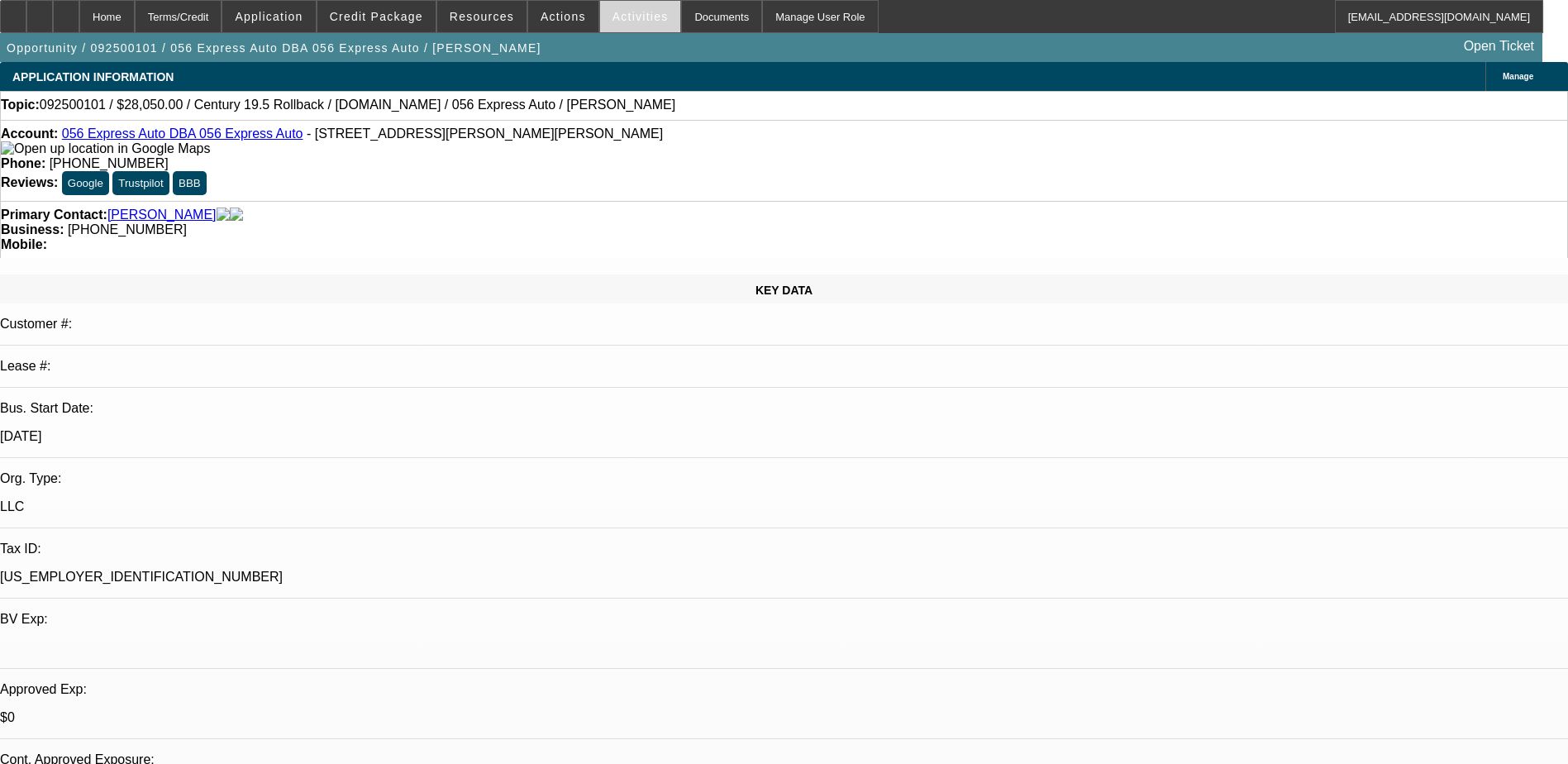
select select "0.1"
select select "0"
select select "0.1"
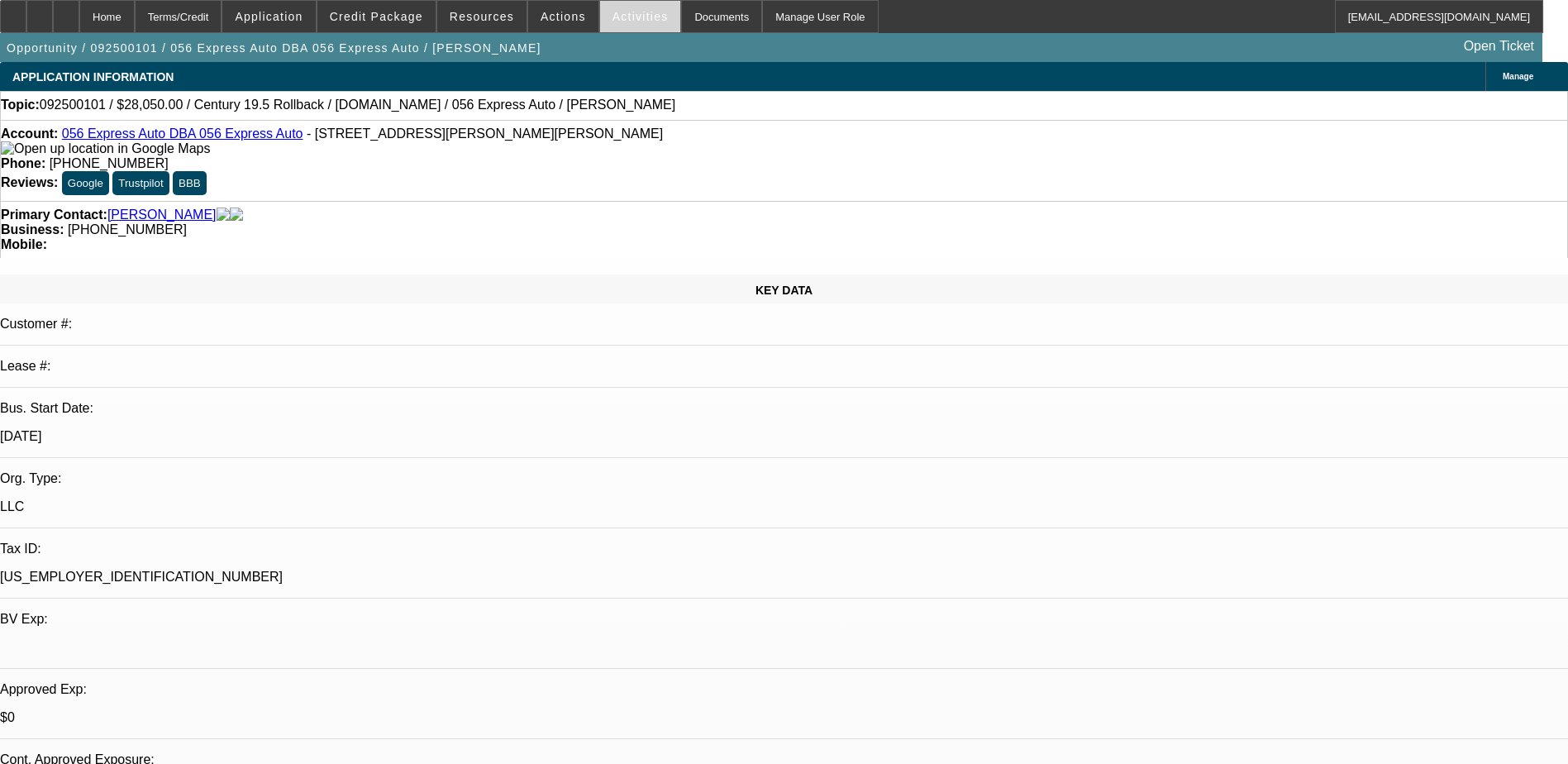
select select "0.15"
select select "2"
select select "0.1"
select select "1"
select select "2"
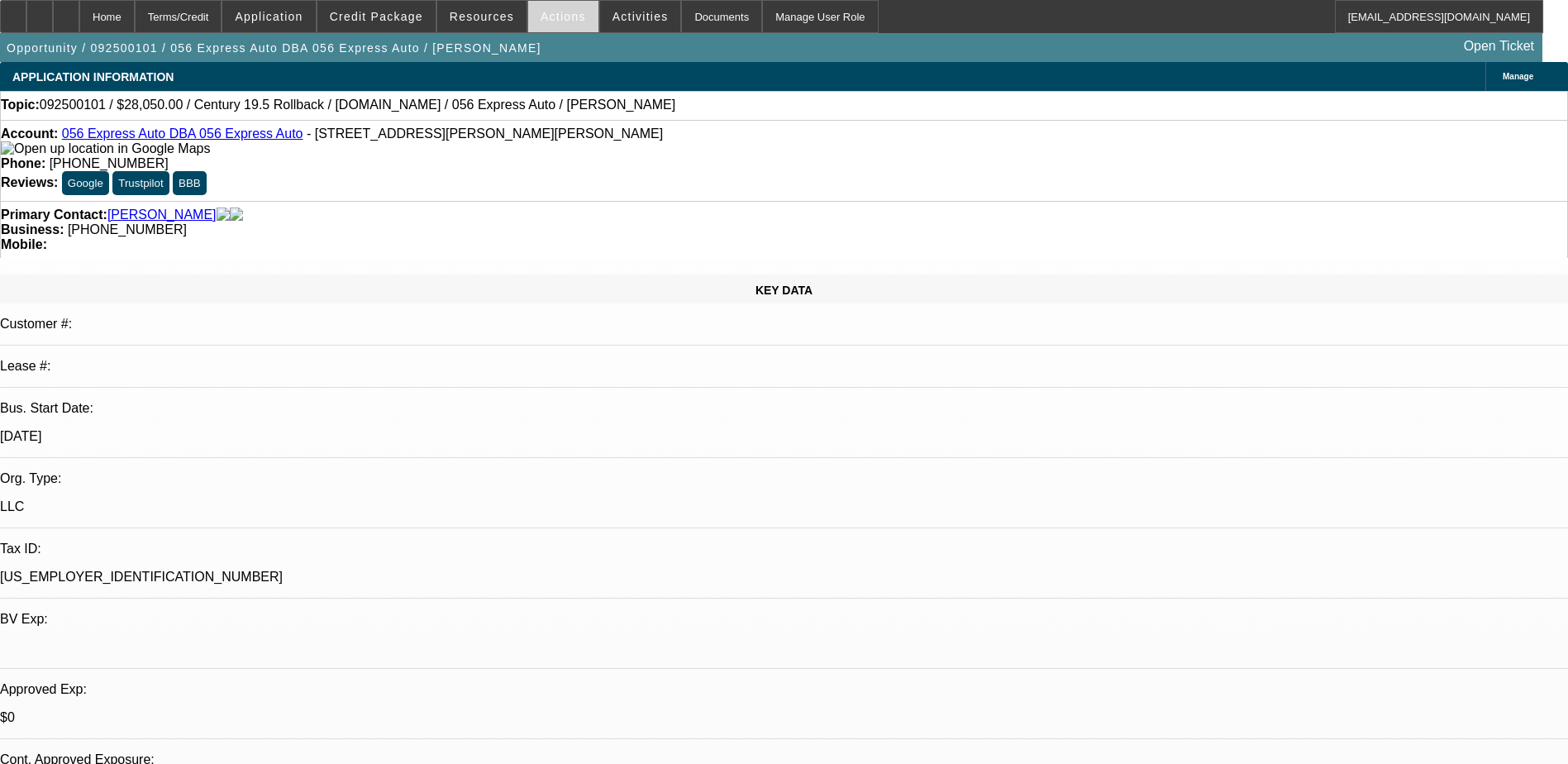
select select "4"
select select "1"
select select "2"
select select "4"
select select "1"
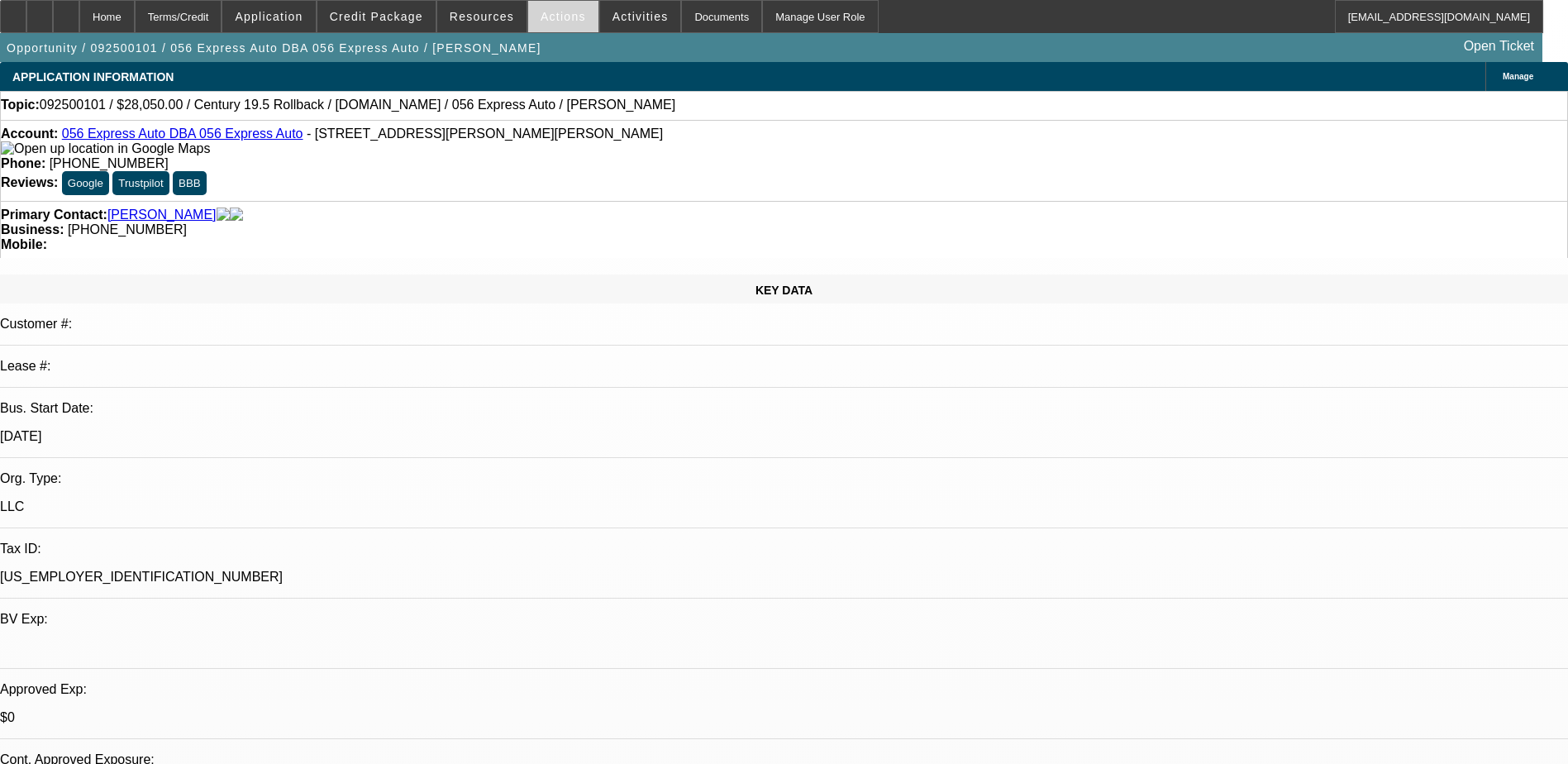
select select "2"
select select "4"
click at [375, 20] on span "Credit Package" at bounding box center [376, 16] width 94 height 13
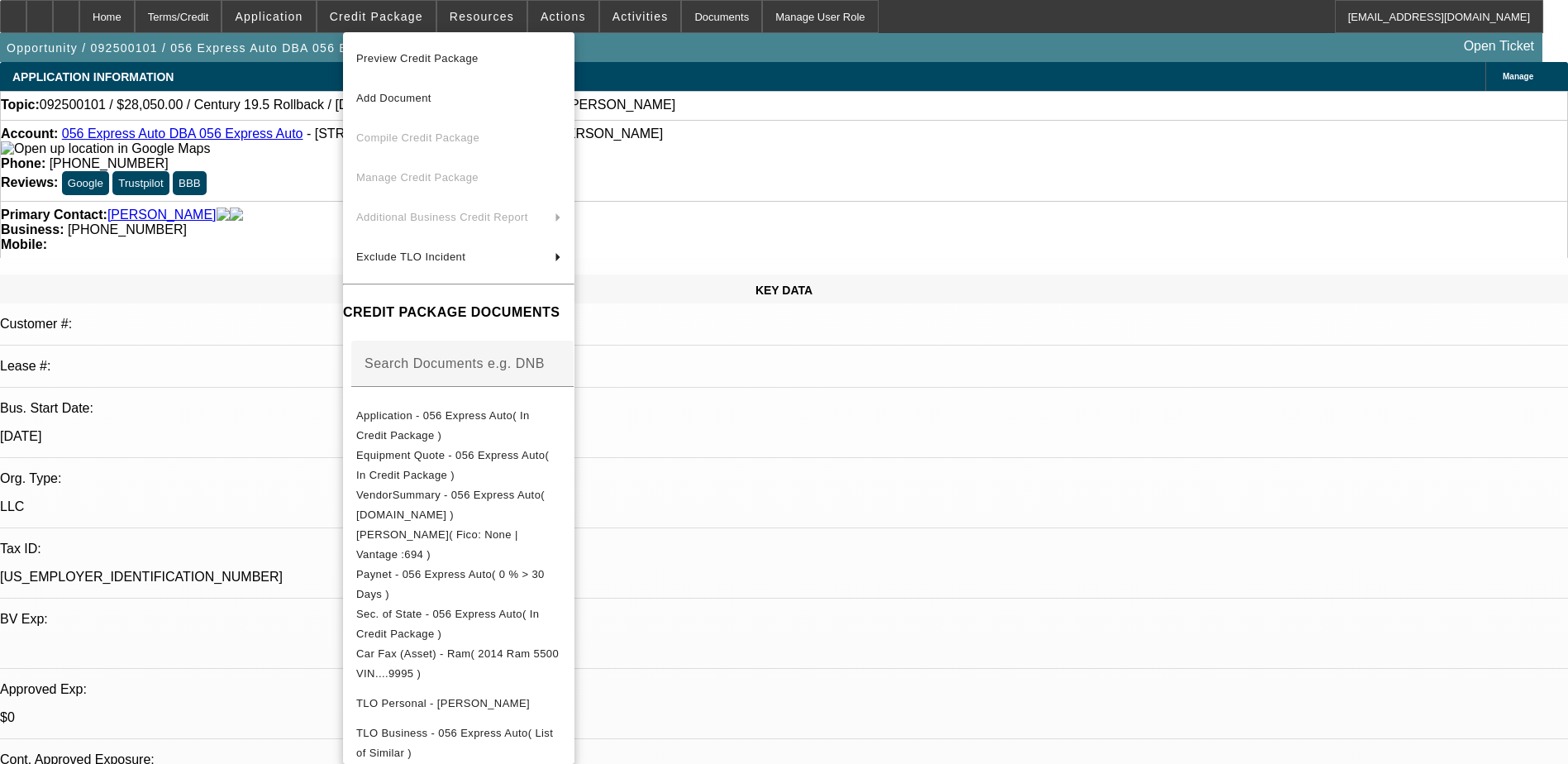
click at [799, 47] on div at bounding box center [784, 382] width 1568 height 764
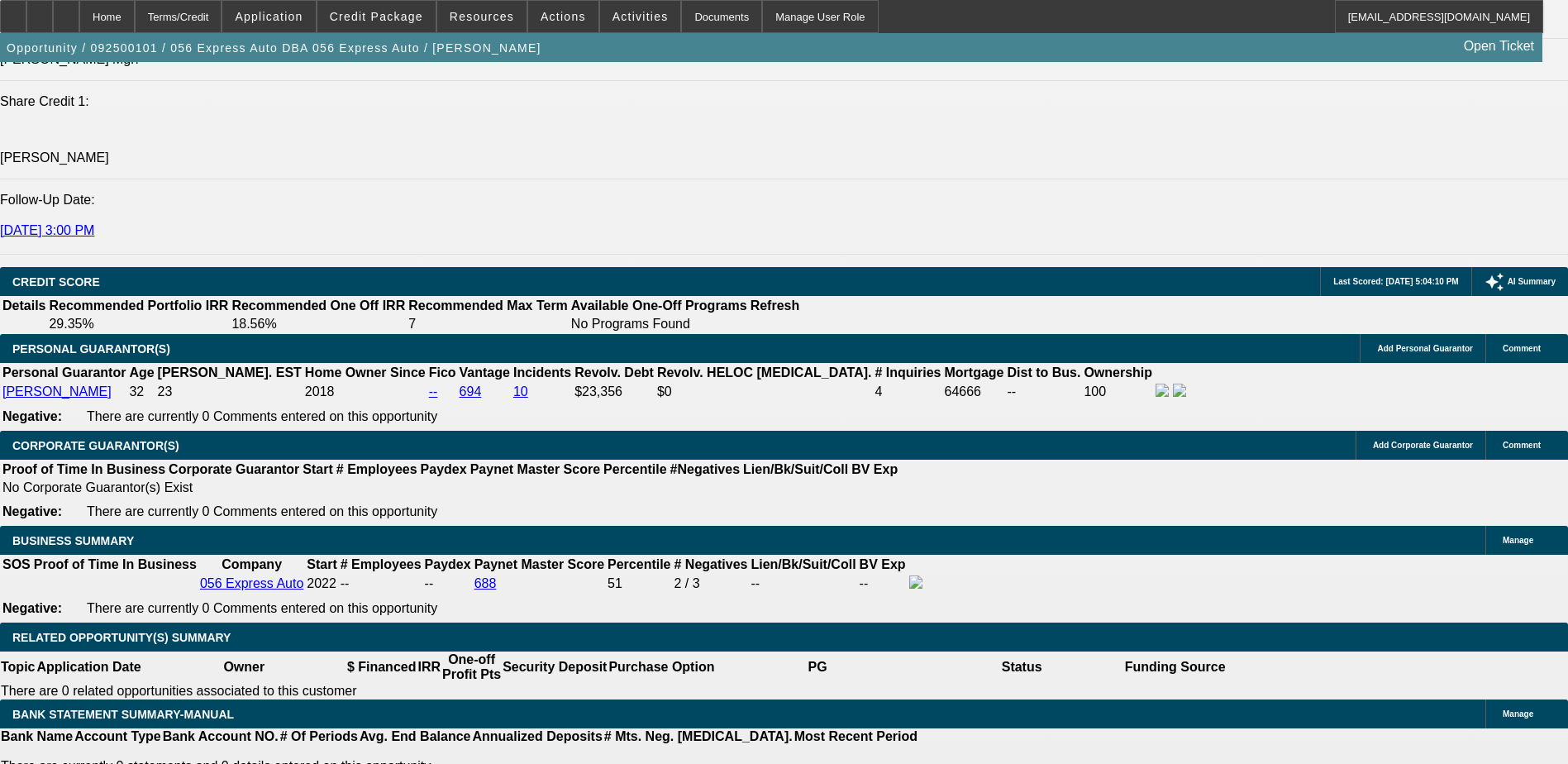
scroll to position [2232, 0]
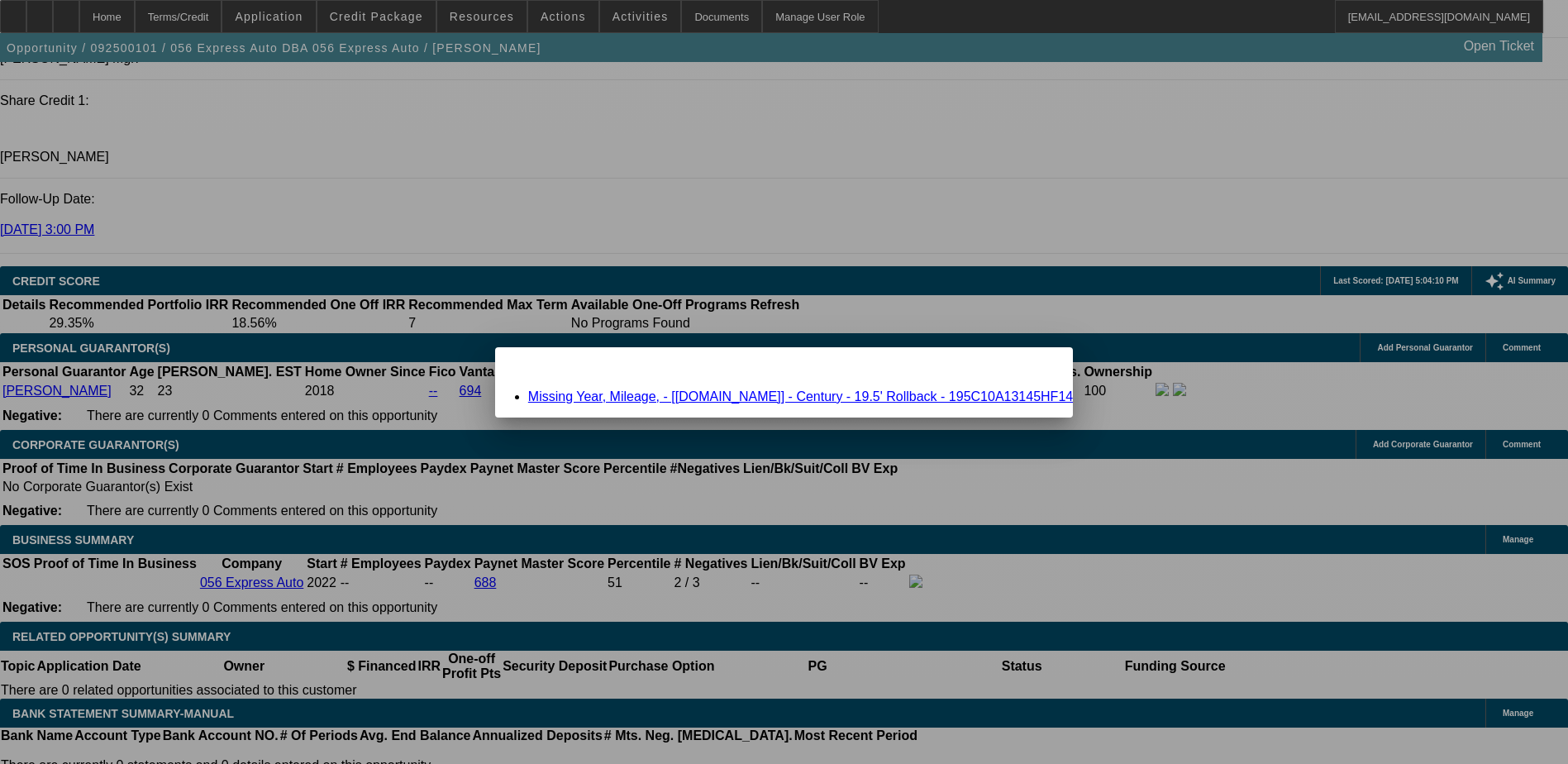
scroll to position [0, 0]
click at [1040, 366] on span "Close" at bounding box center [1051, 362] width 22 height 9
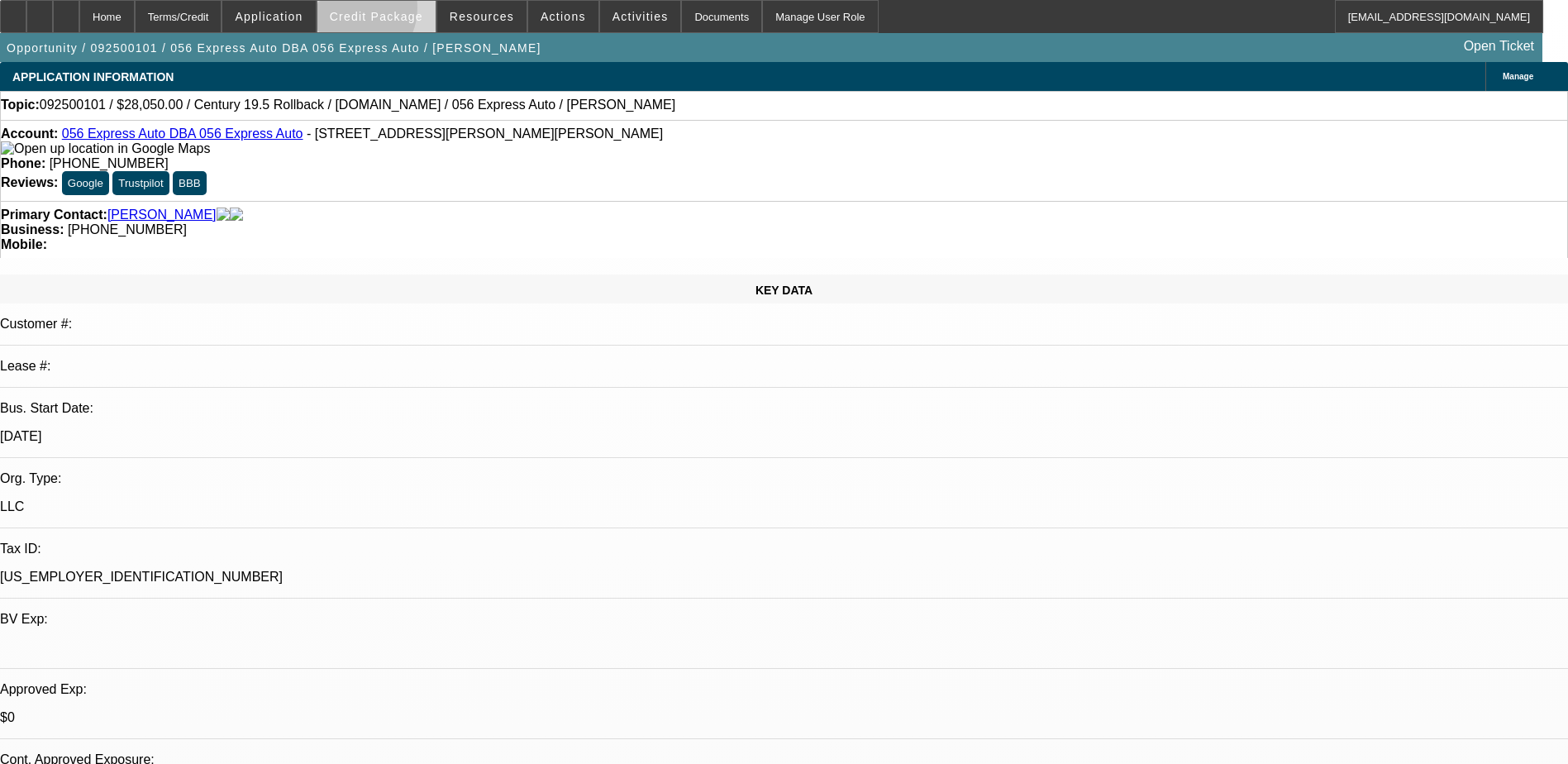
click at [375, 12] on span "Credit Package" at bounding box center [376, 16] width 94 height 13
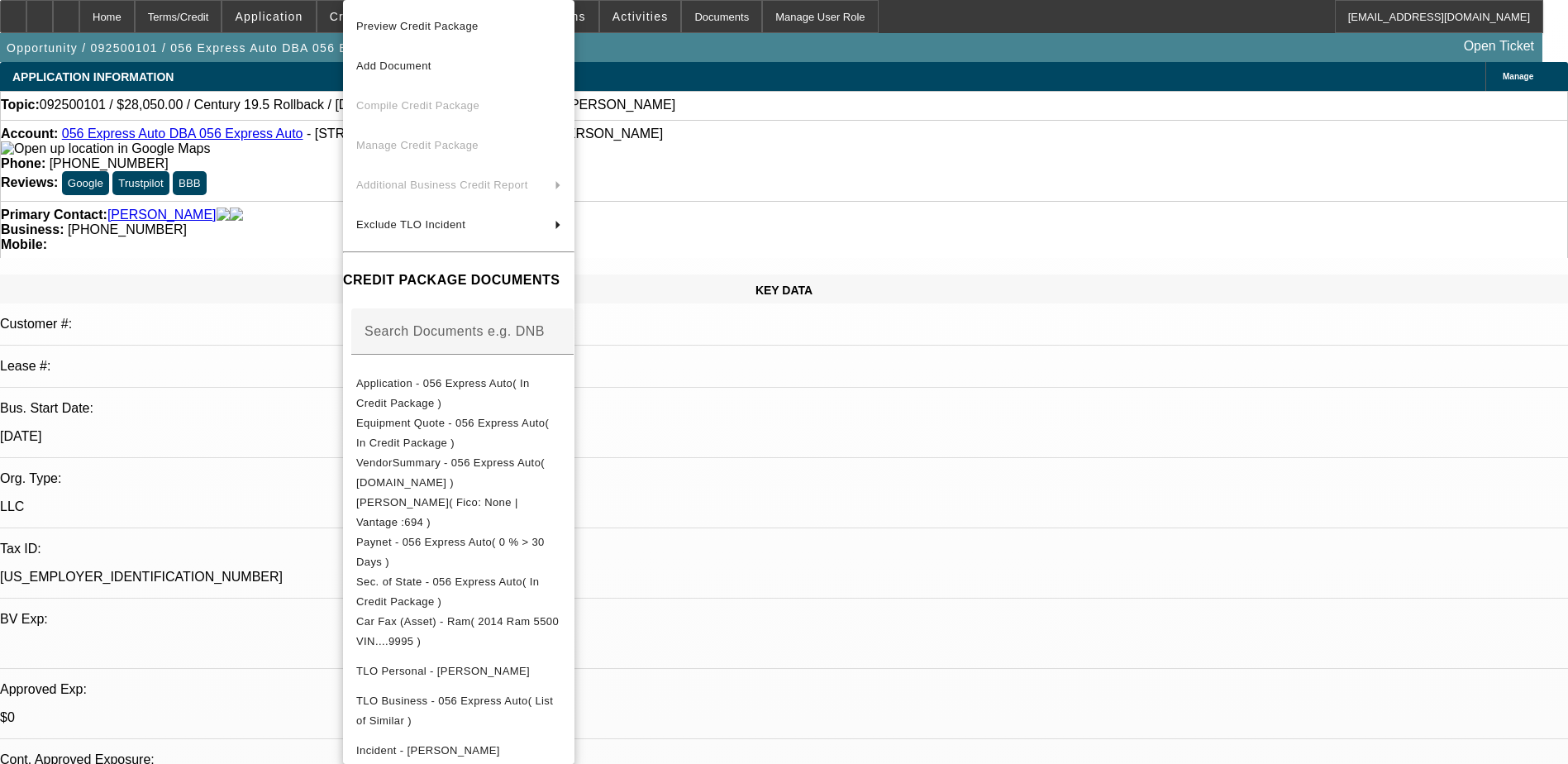
click at [793, 47] on div at bounding box center [784, 382] width 1568 height 764
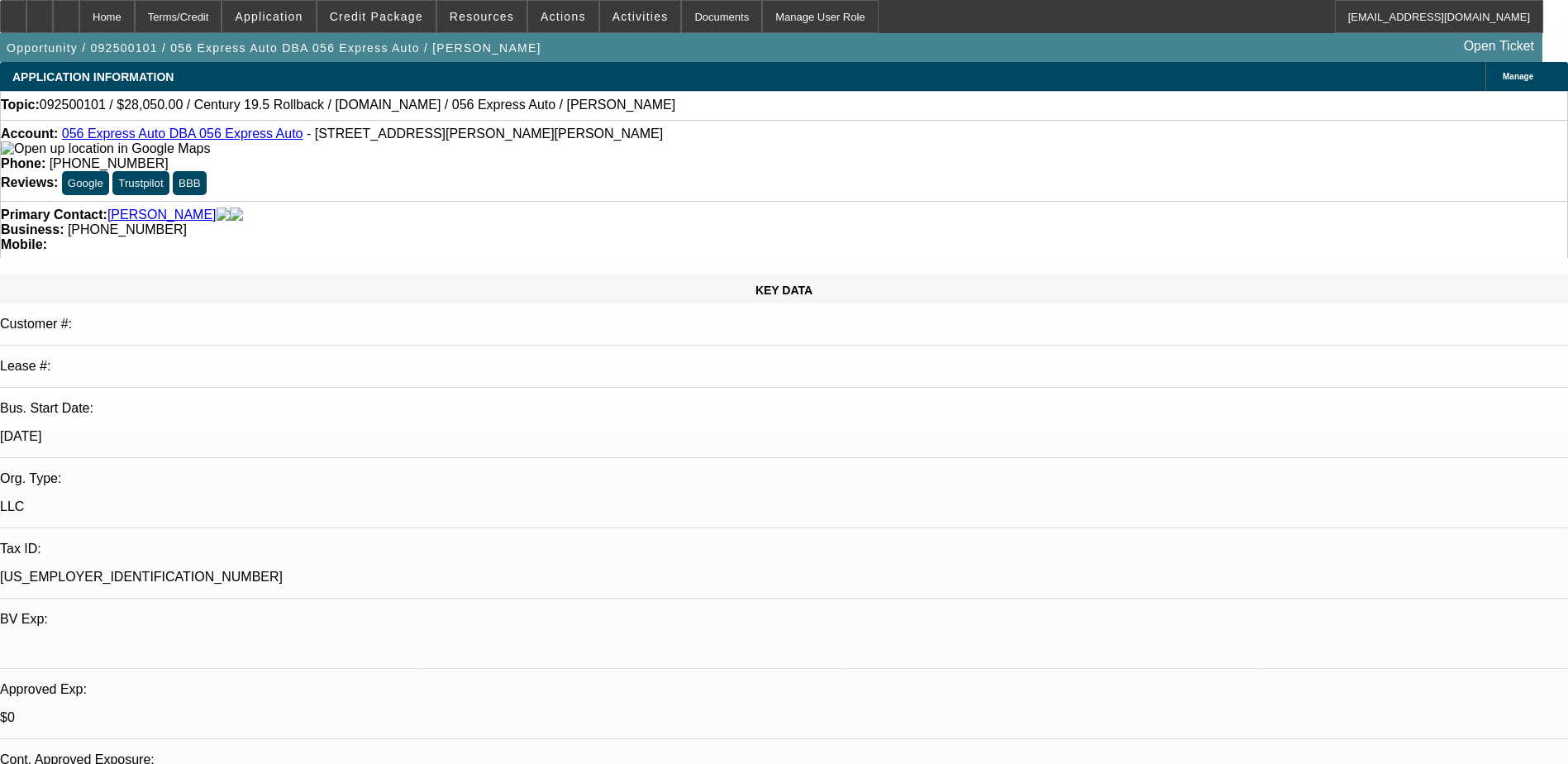
click at [408, 24] on span at bounding box center [376, 16] width 119 height 40
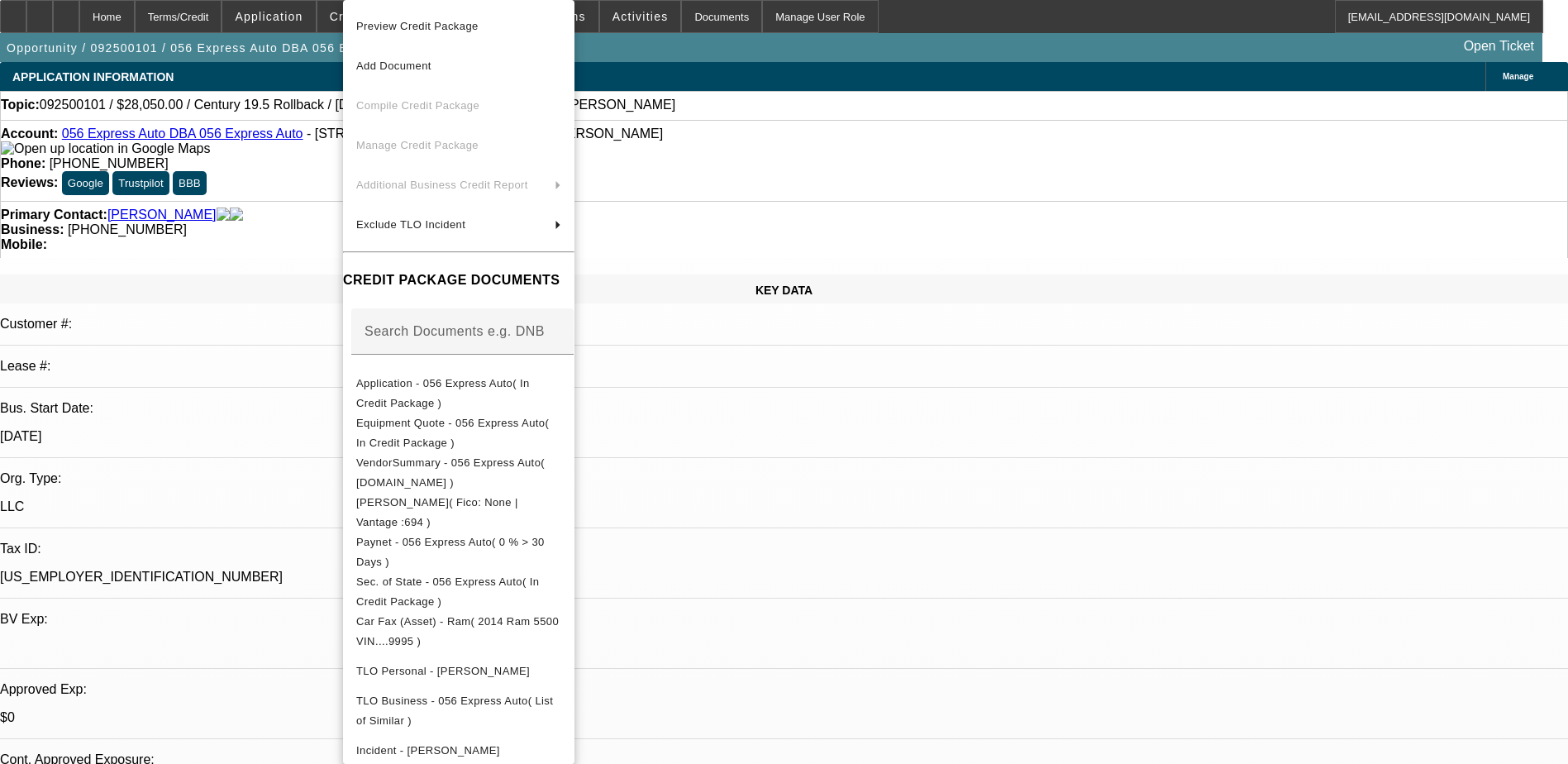
click at [784, 45] on div at bounding box center [784, 382] width 1568 height 764
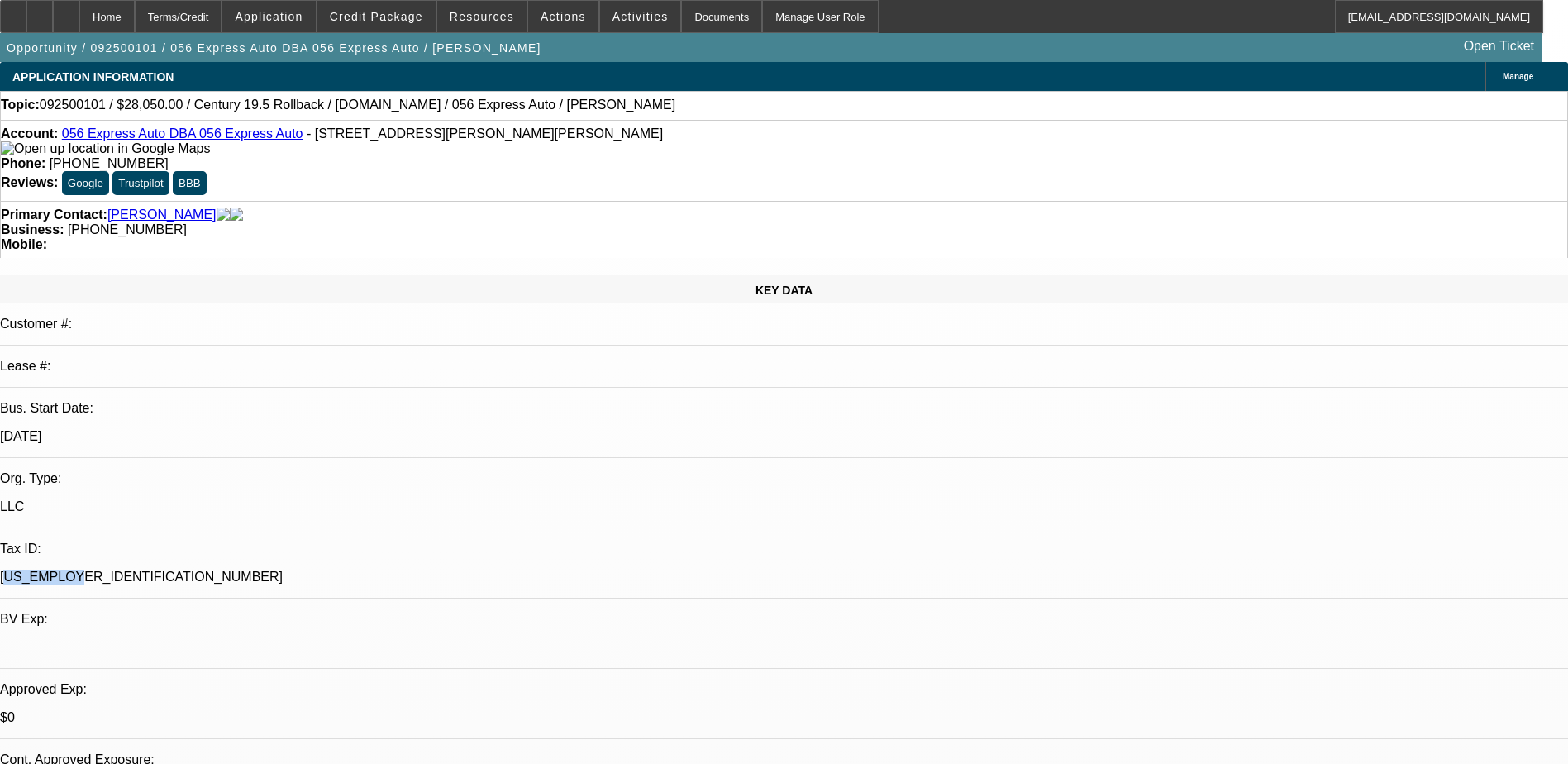
drag, startPoint x: 200, startPoint y: 342, endPoint x: 285, endPoint y: 349, distance: 85.3
click at [285, 570] on p "88-1822729" at bounding box center [784, 577] width 1568 height 15
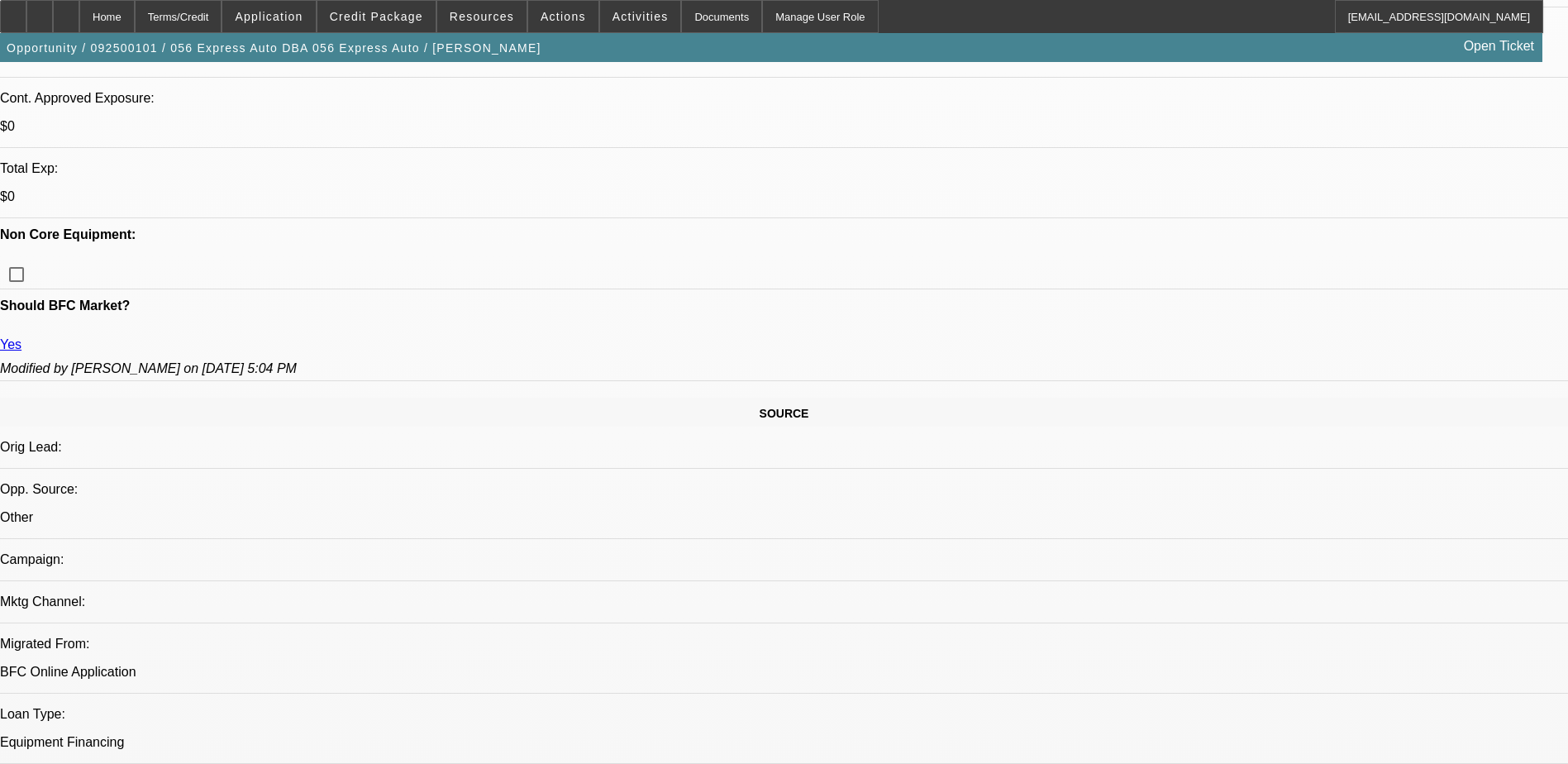
scroll to position [826, 0]
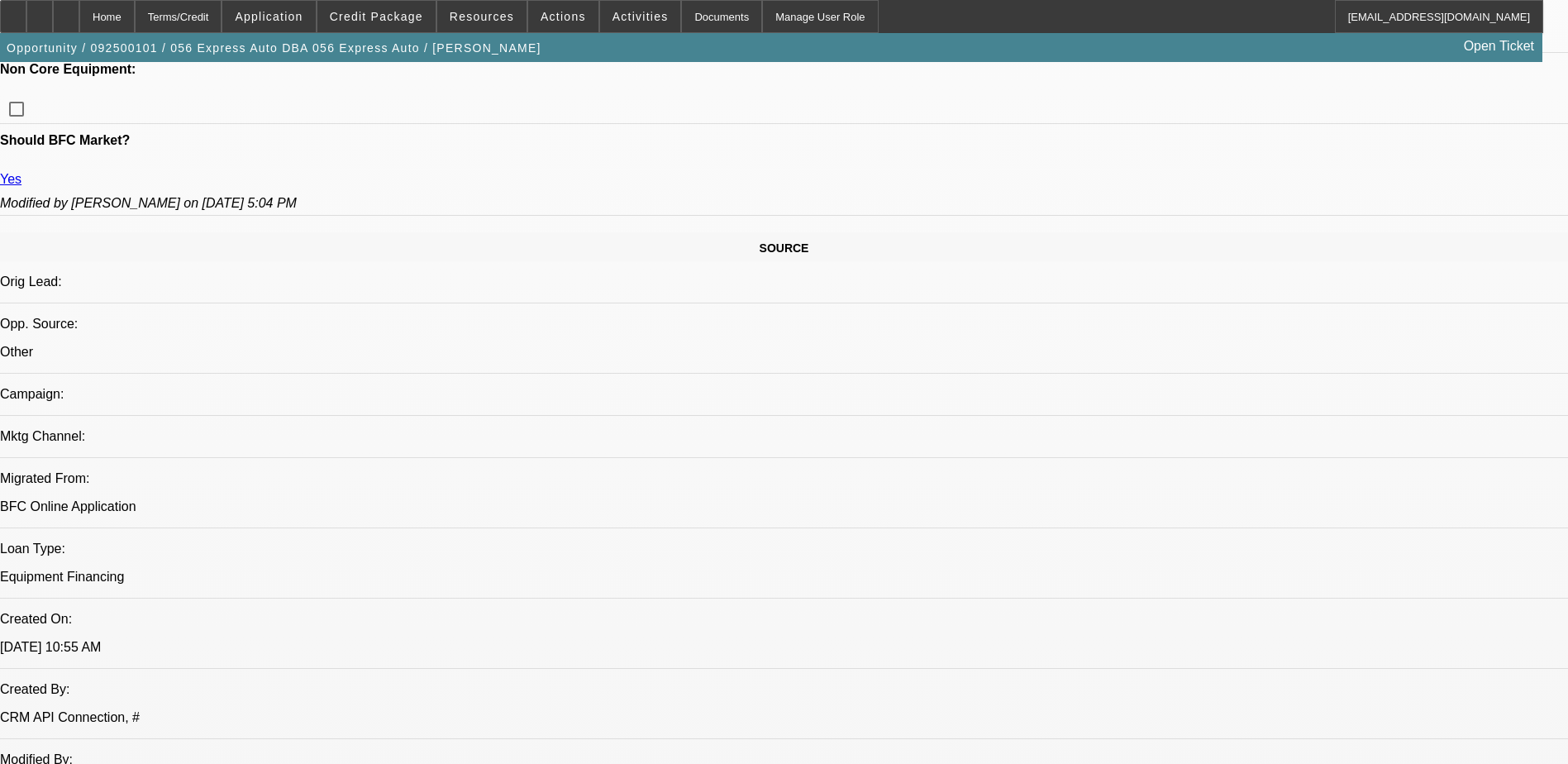
click at [364, 13] on span "Credit Package" at bounding box center [376, 16] width 94 height 13
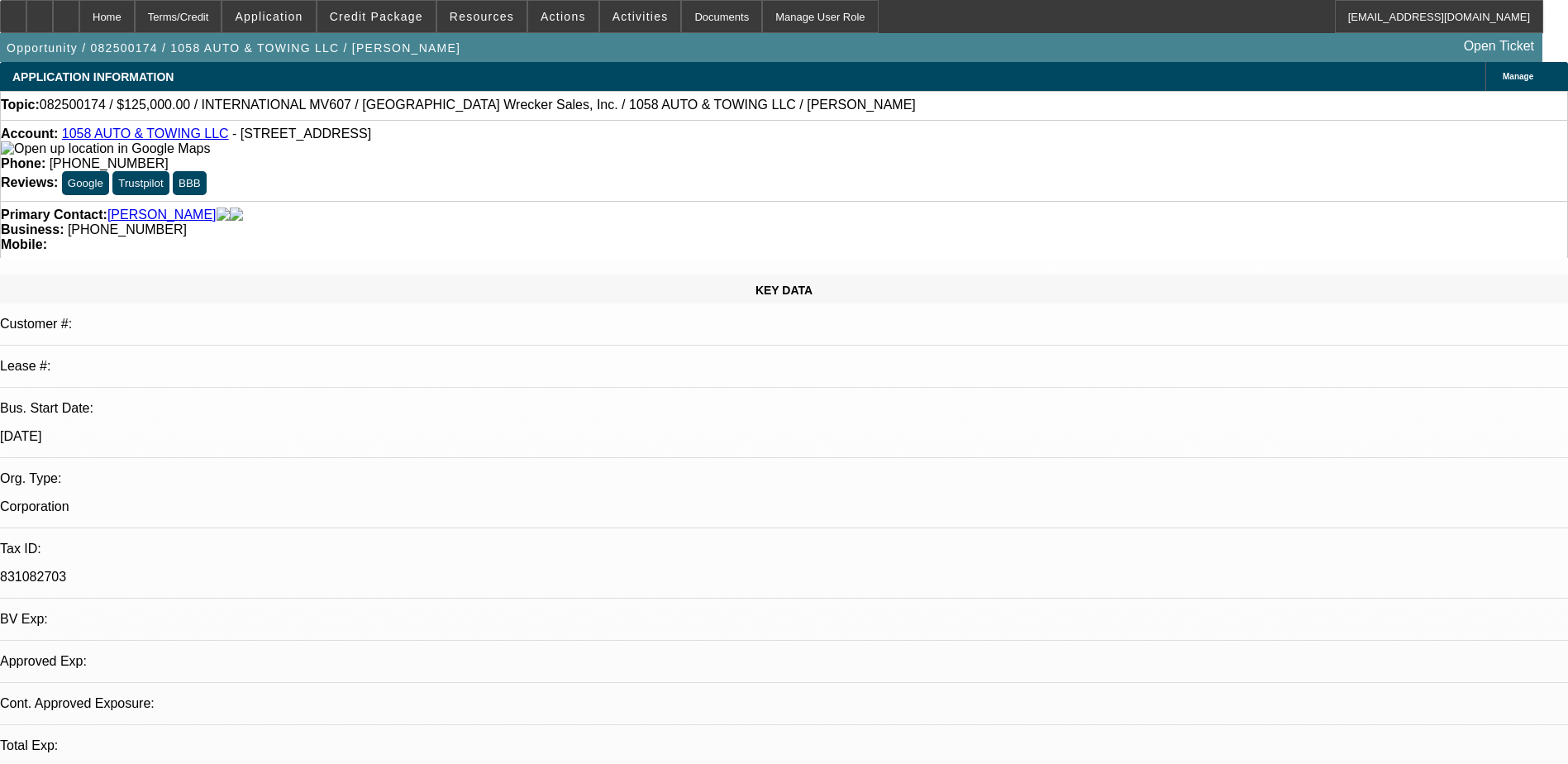
select select "0"
select select "0.1"
select select "1"
select select "2"
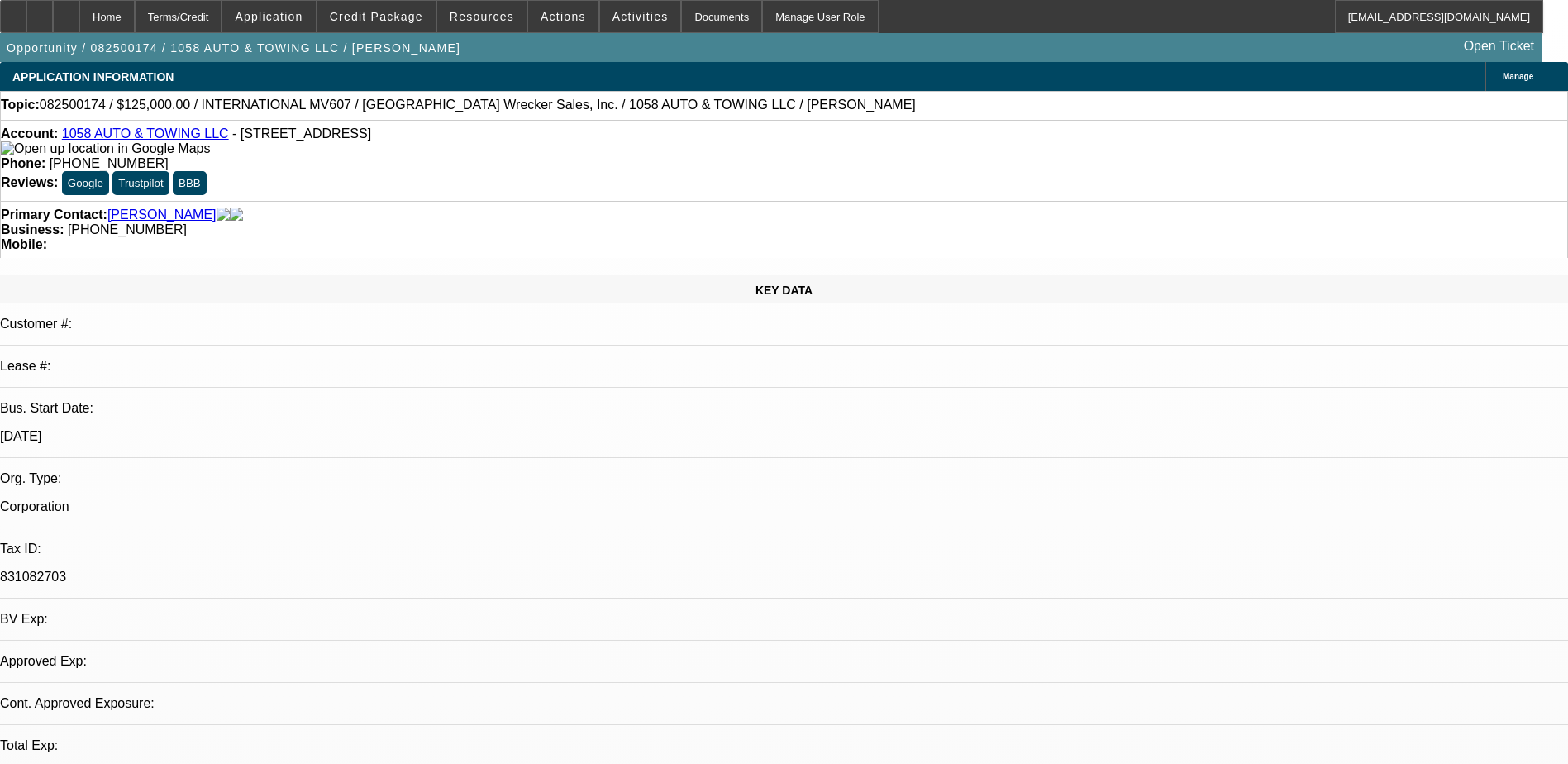
select select "4"
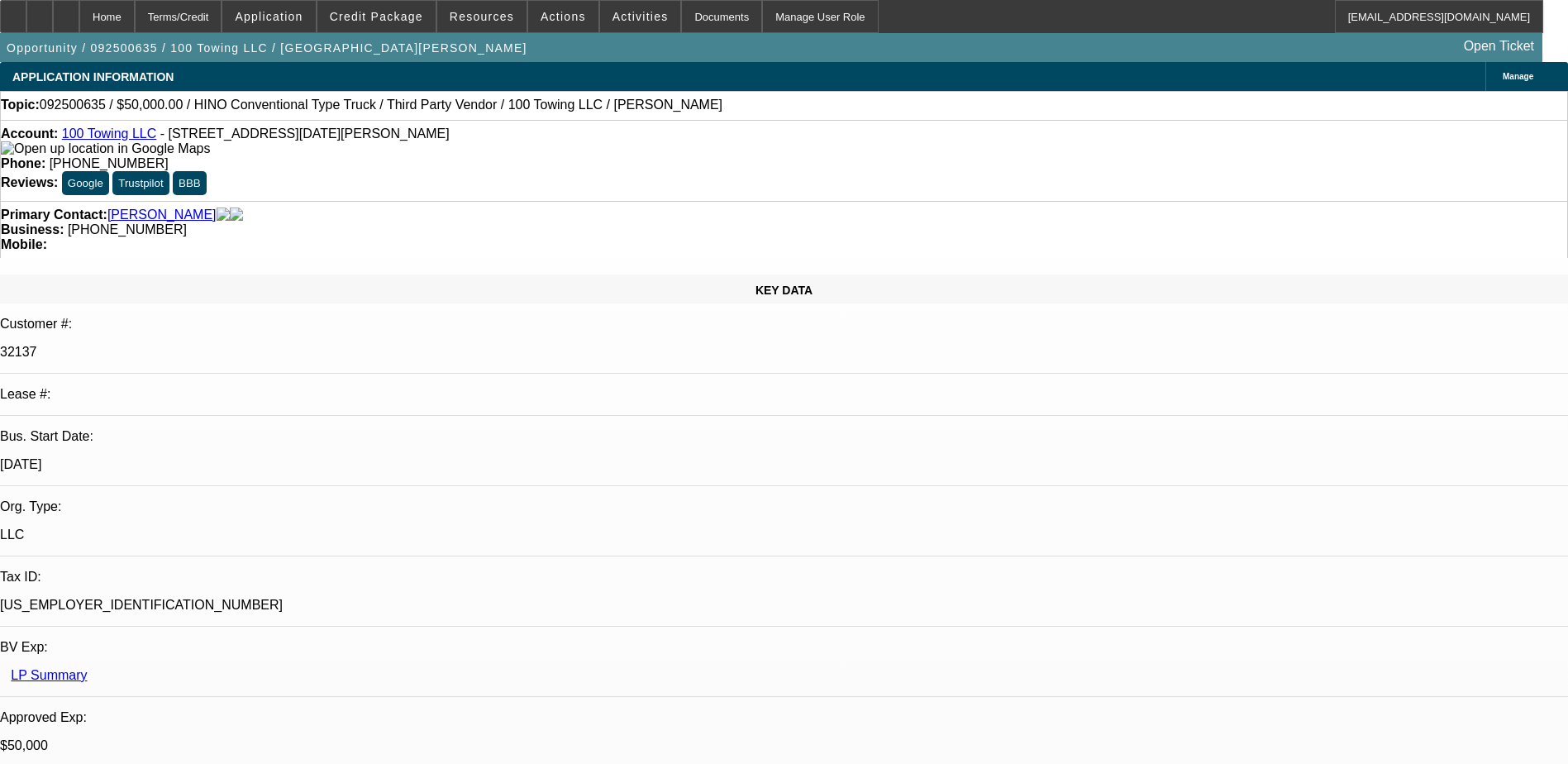
select select "0"
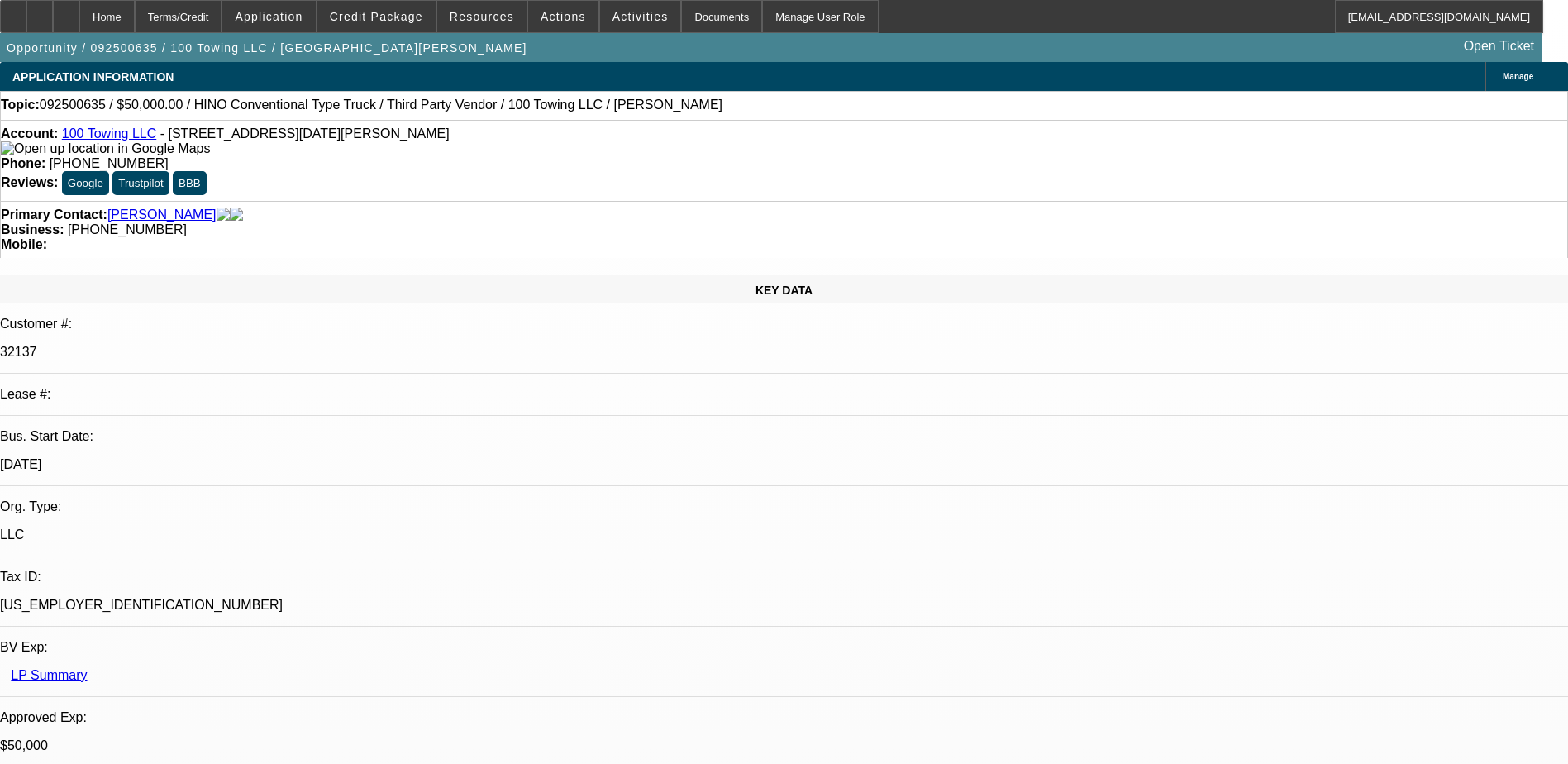
select select "0"
select select "2"
select select "0"
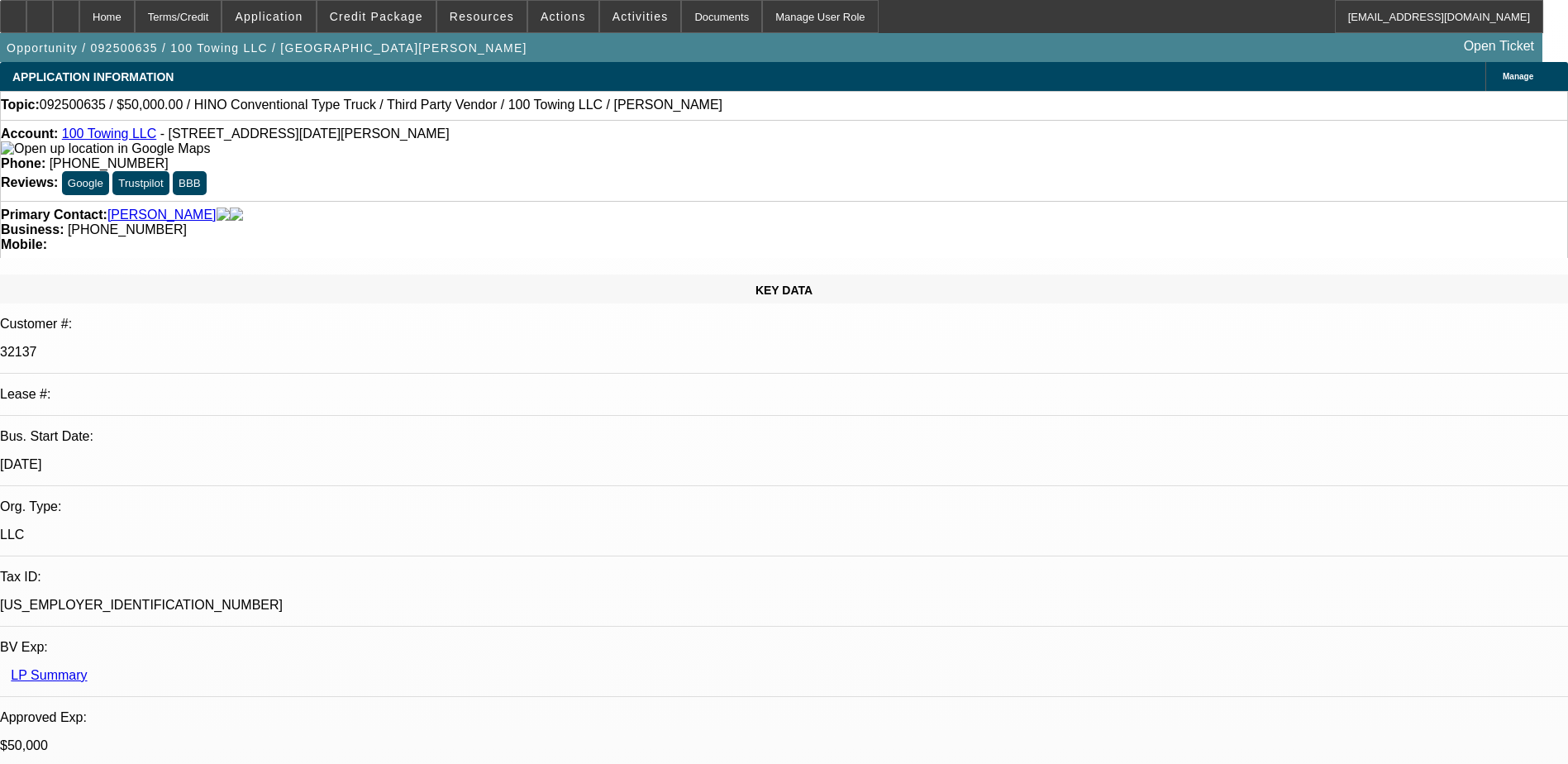
select select "2"
select select "0"
select select "1"
select select "3"
select select "6"
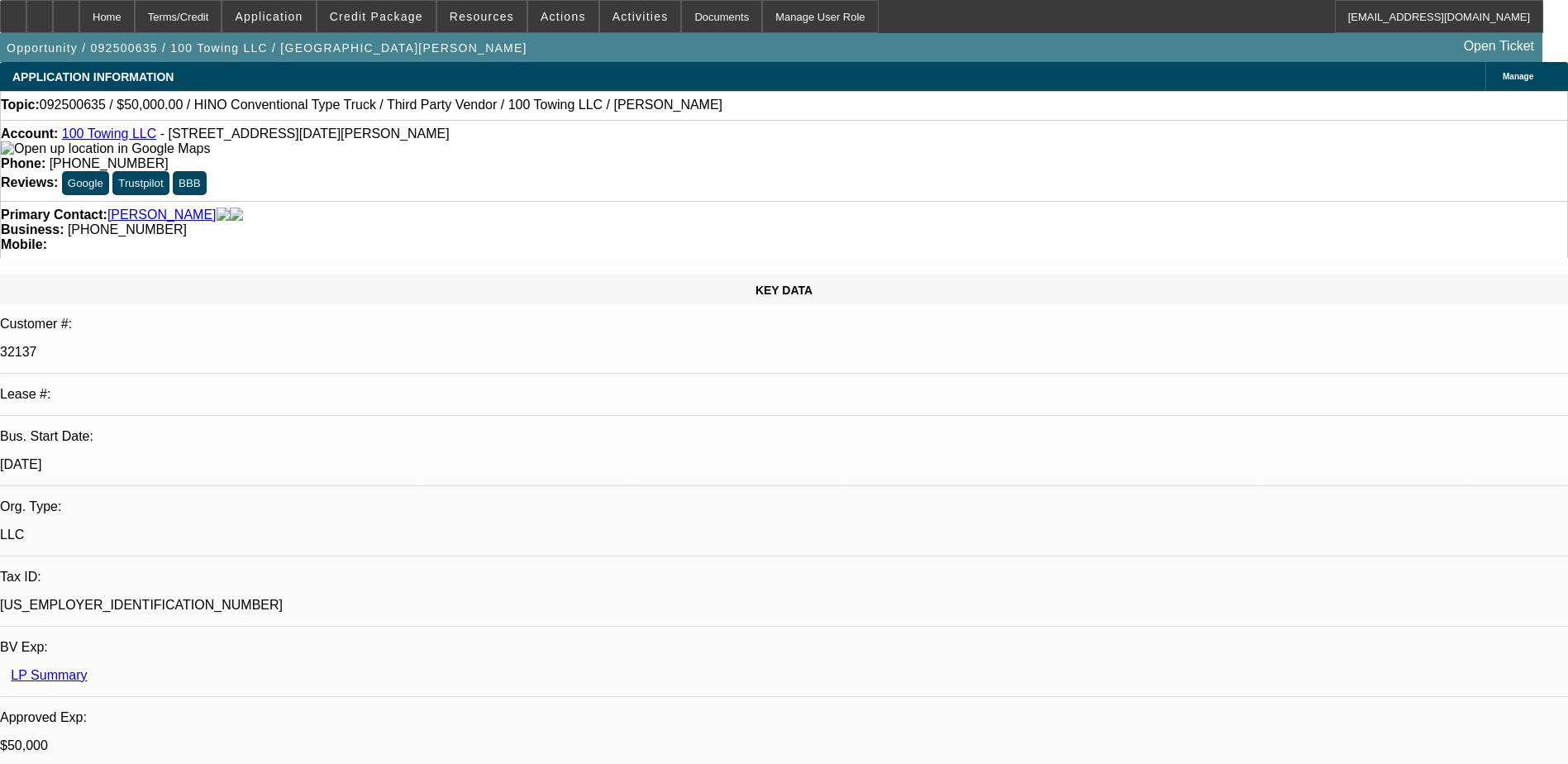
select select "1"
select select "3"
select select "6"
select select "1"
select select "2"
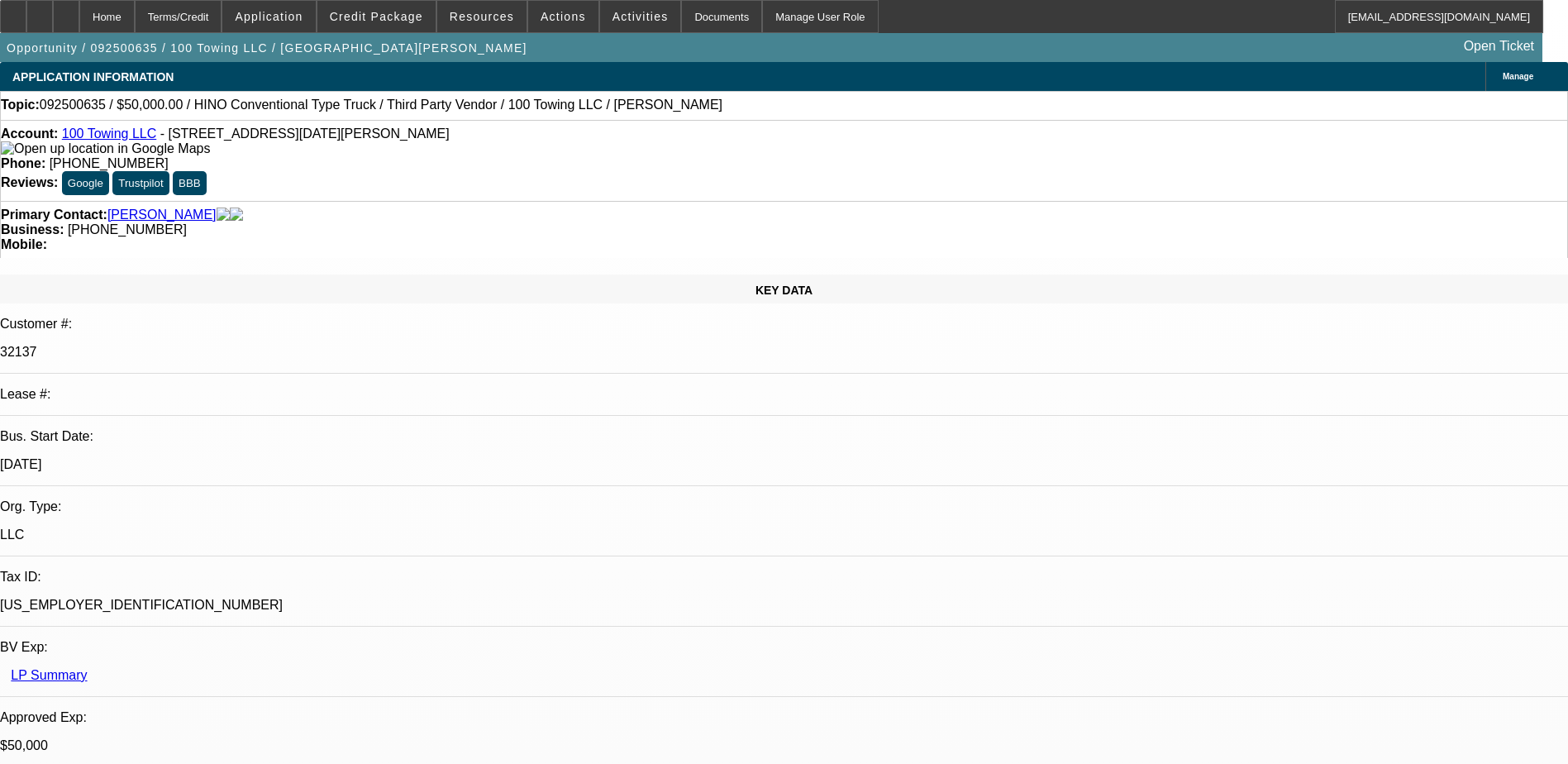
select select "6"
select select "1"
select select "2"
select select "6"
click at [390, 18] on span "Credit Package" at bounding box center [376, 16] width 94 height 13
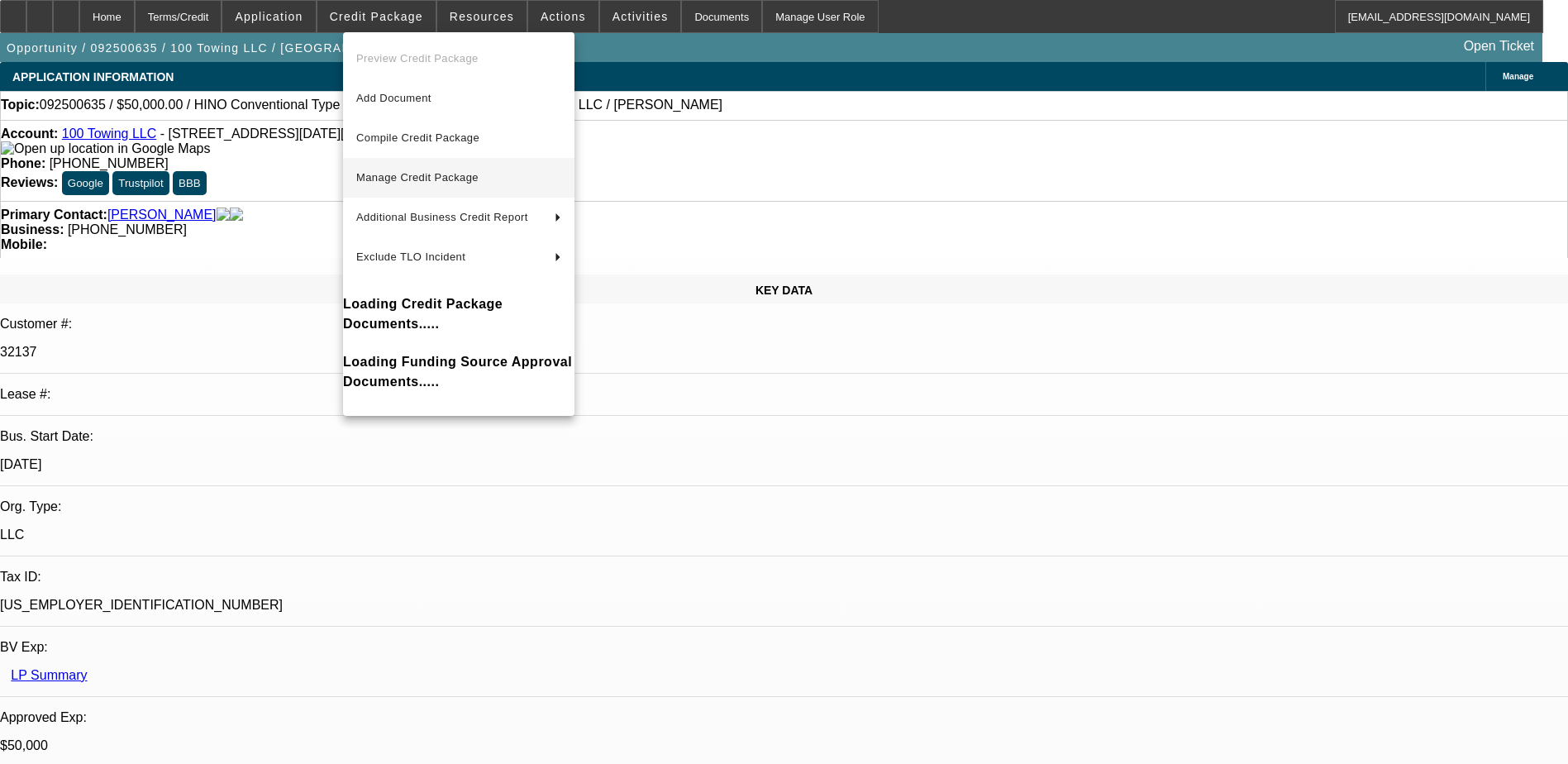
click at [413, 176] on span "Manage Credit Package" at bounding box center [417, 177] width 122 height 12
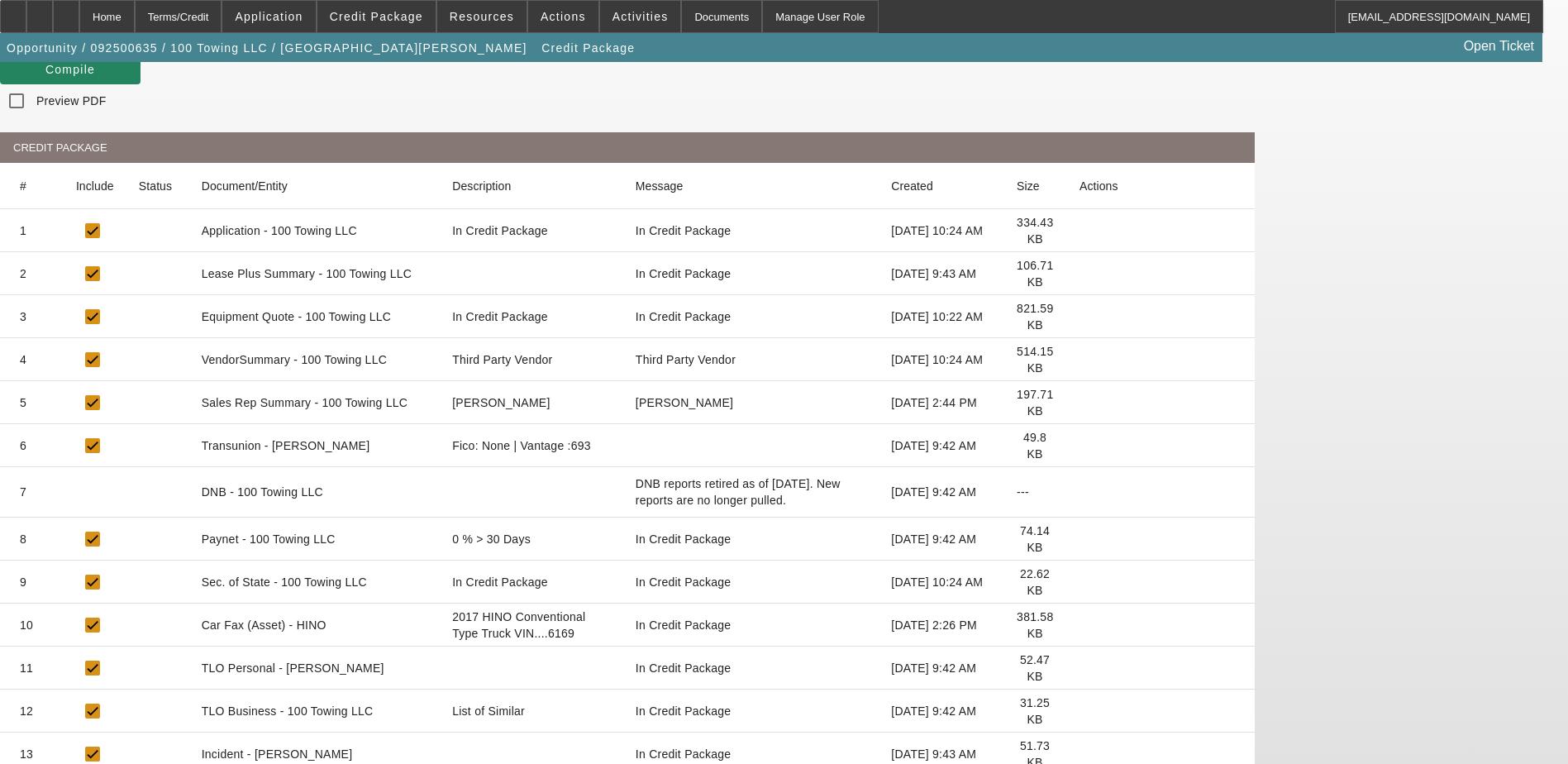
scroll to position [221, 0]
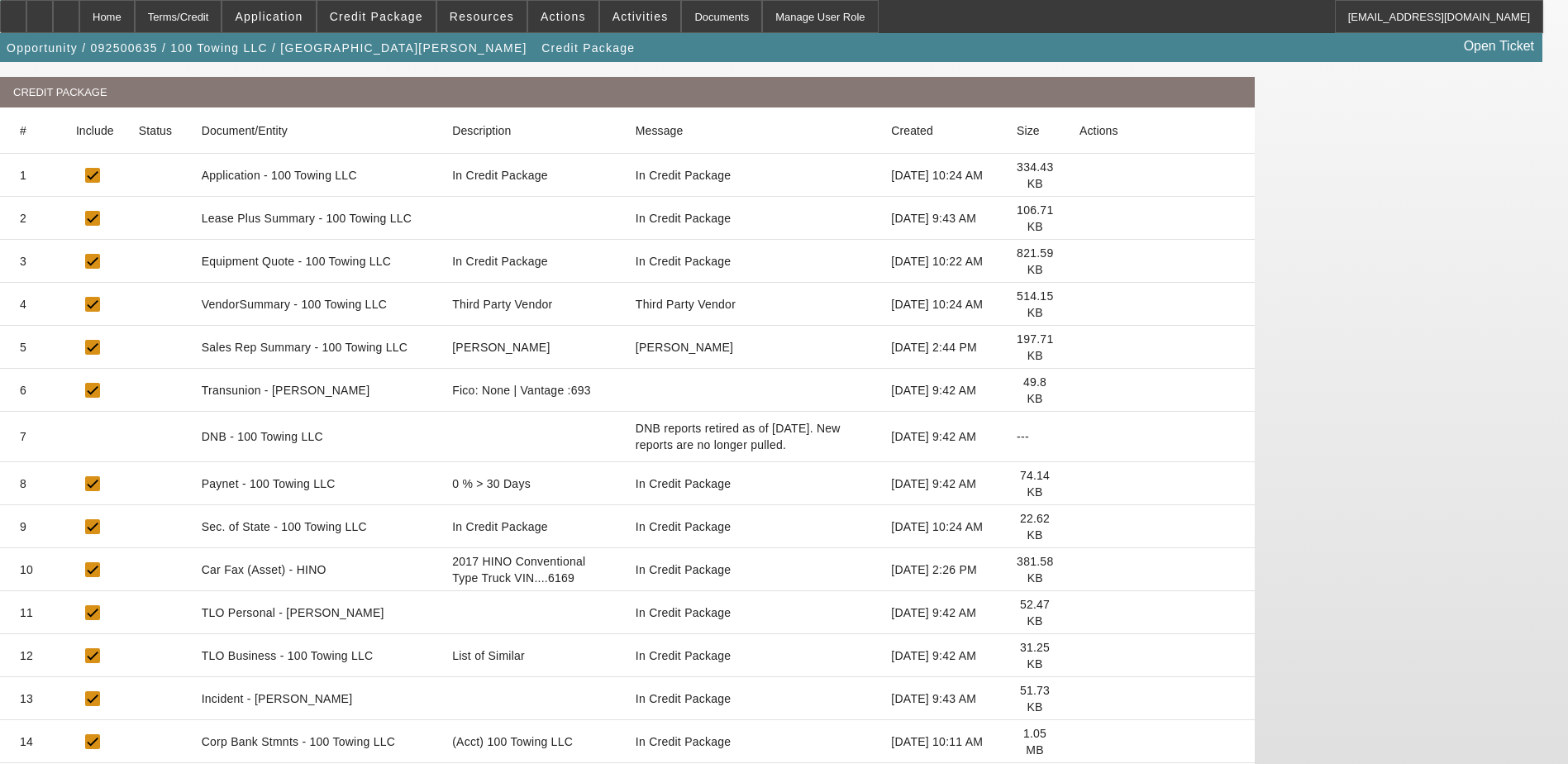
click at [1080, 527] on icon at bounding box center [1080, 527] width 0 height 0
click at [391, 18] on span "Credit Package" at bounding box center [376, 16] width 94 height 13
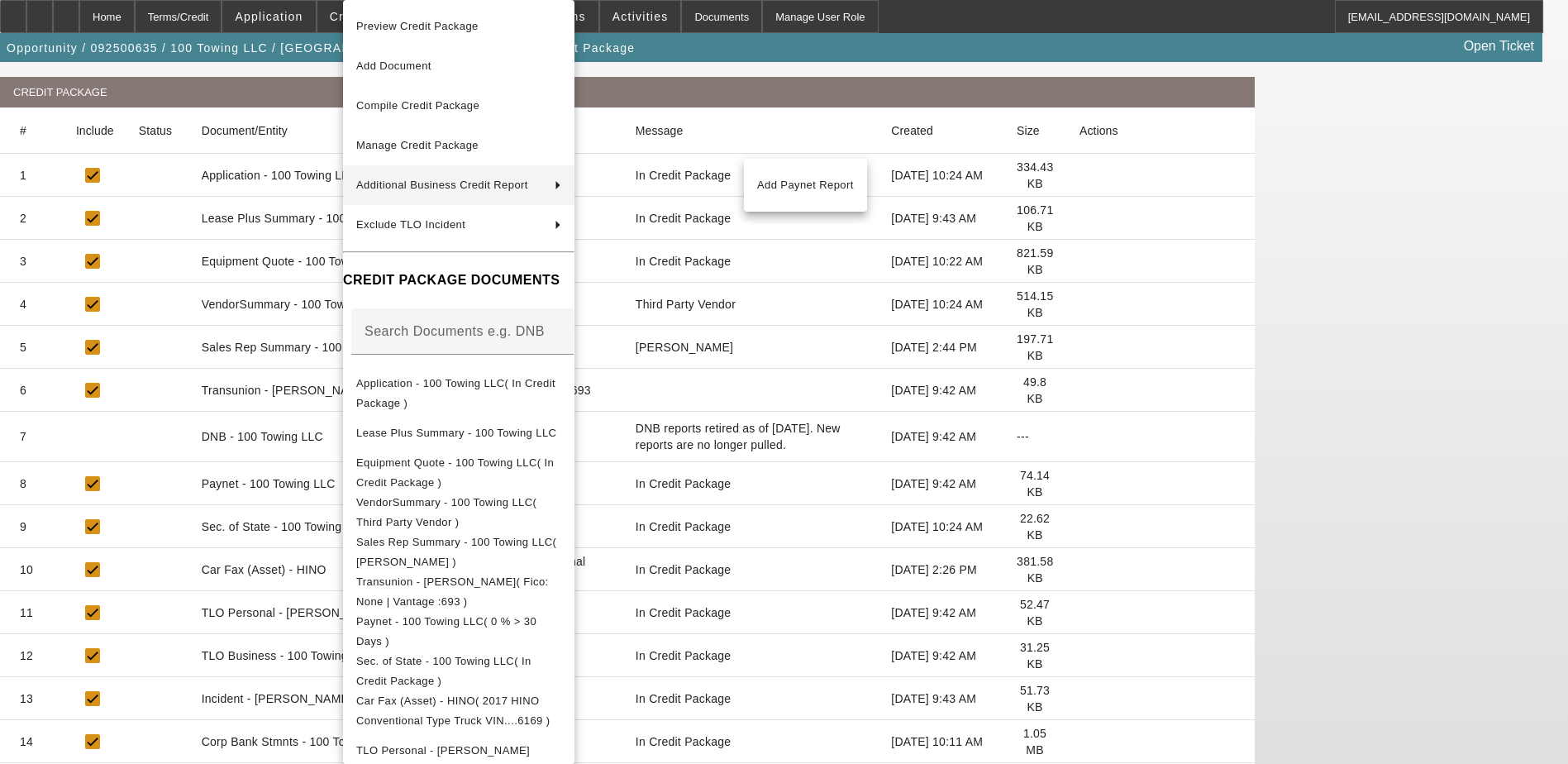
click at [176, 322] on div at bounding box center [784, 382] width 1568 height 764
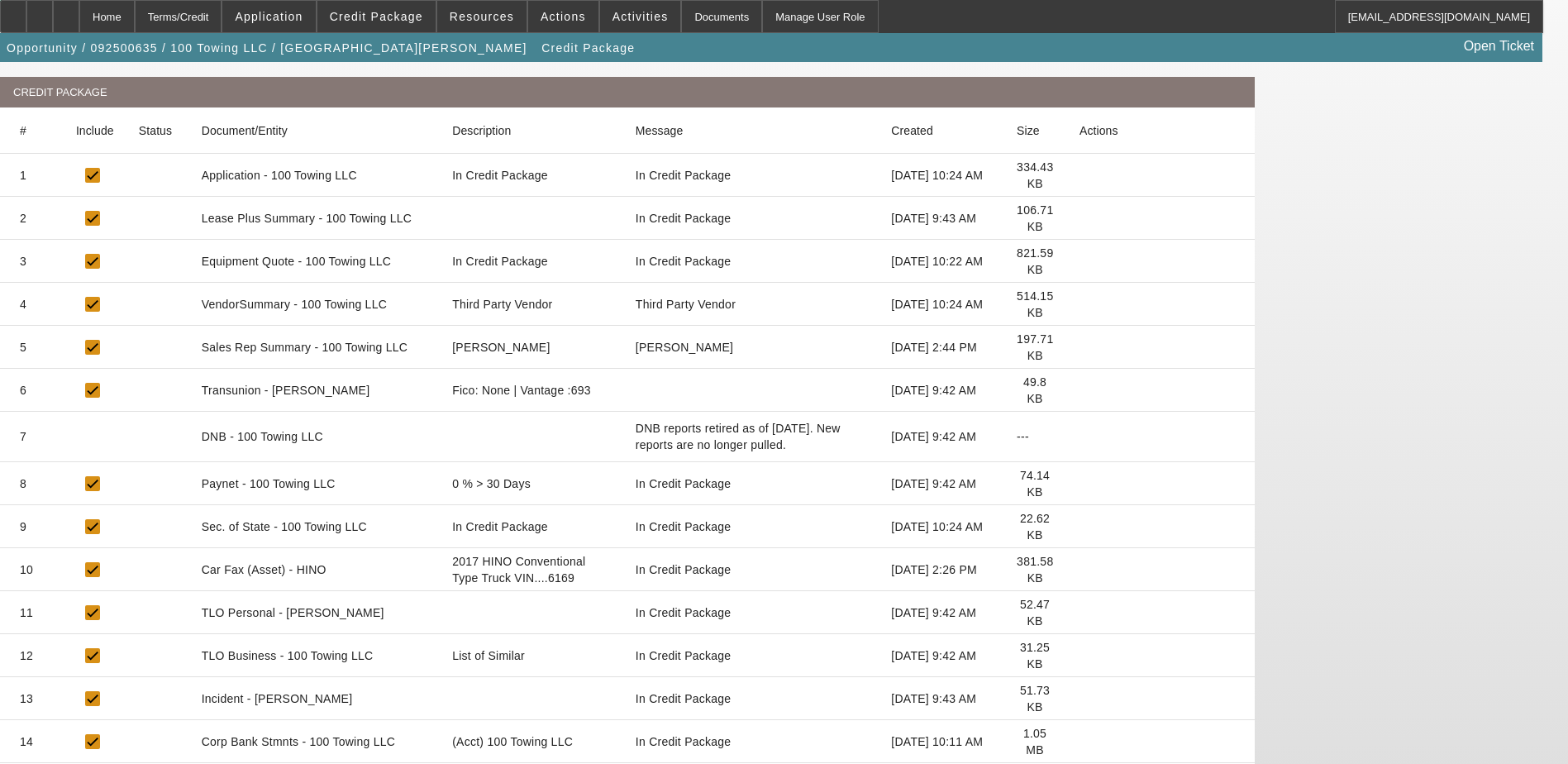
click at [1080, 527] on icon at bounding box center [1080, 527] width 0 height 0
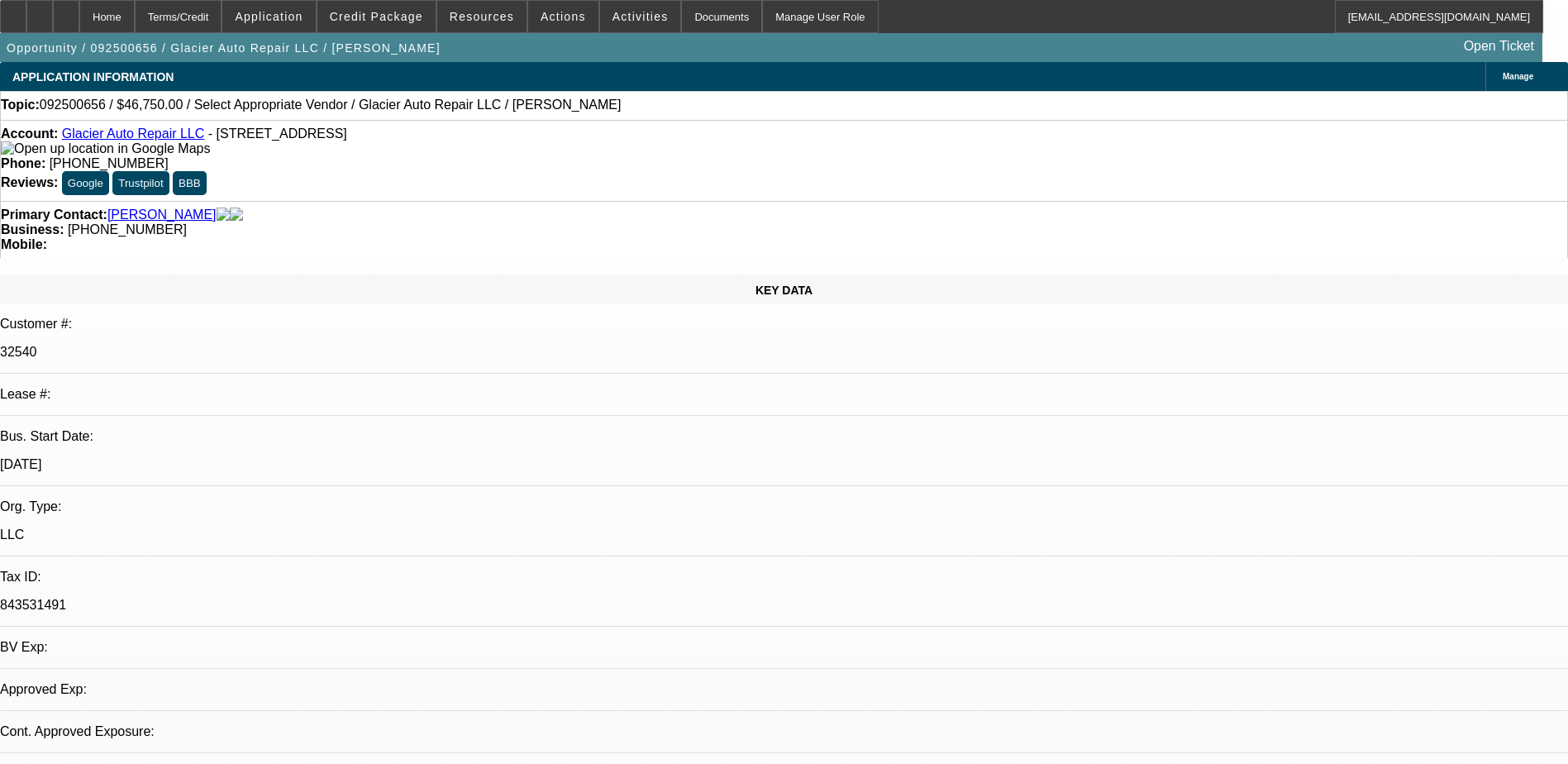
select select "0.15"
select select "2"
select select "0.1"
select select "1"
select select "2"
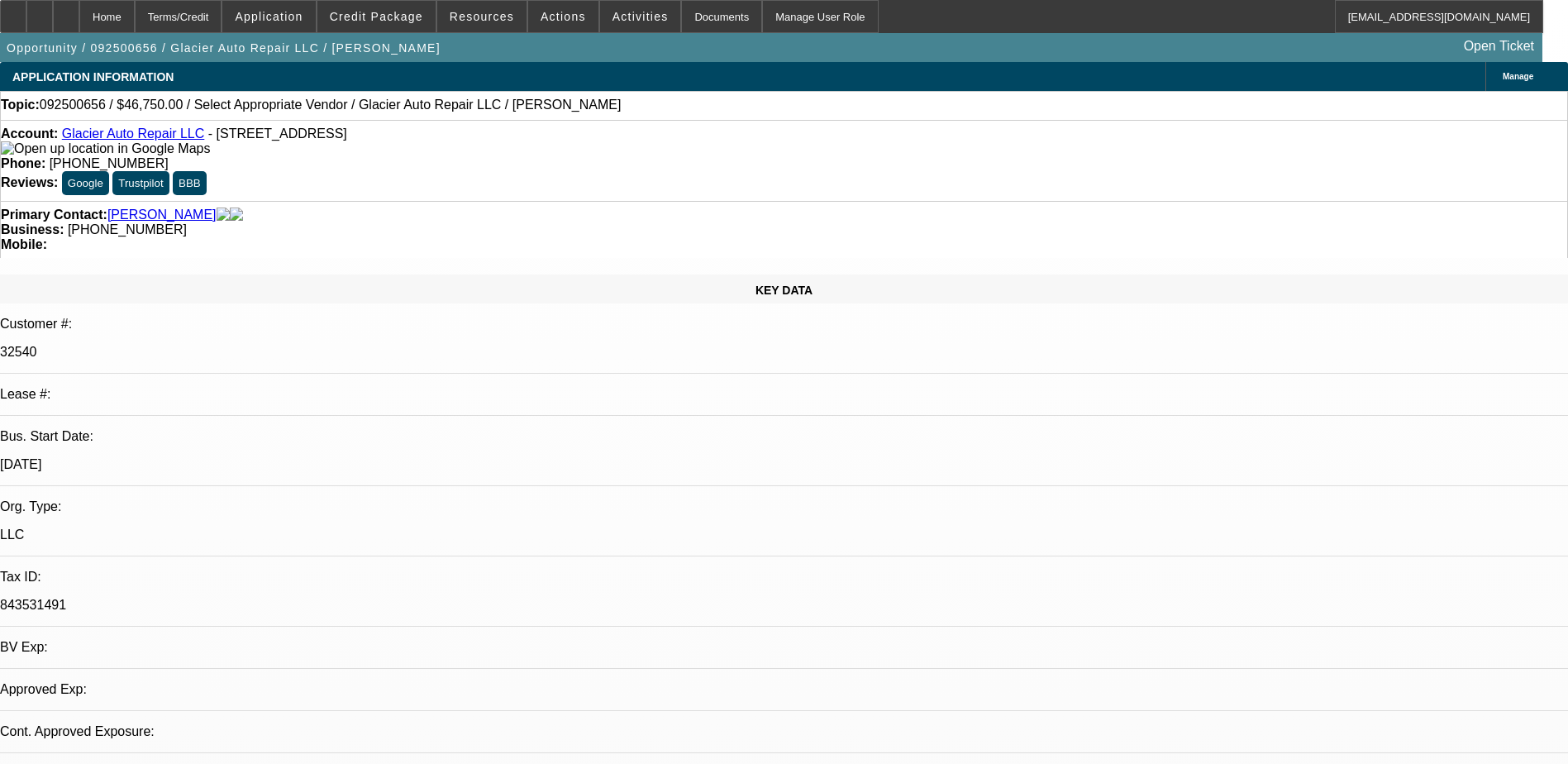
select select "4"
click at [384, 17] on span "Credit Package" at bounding box center [376, 16] width 94 height 13
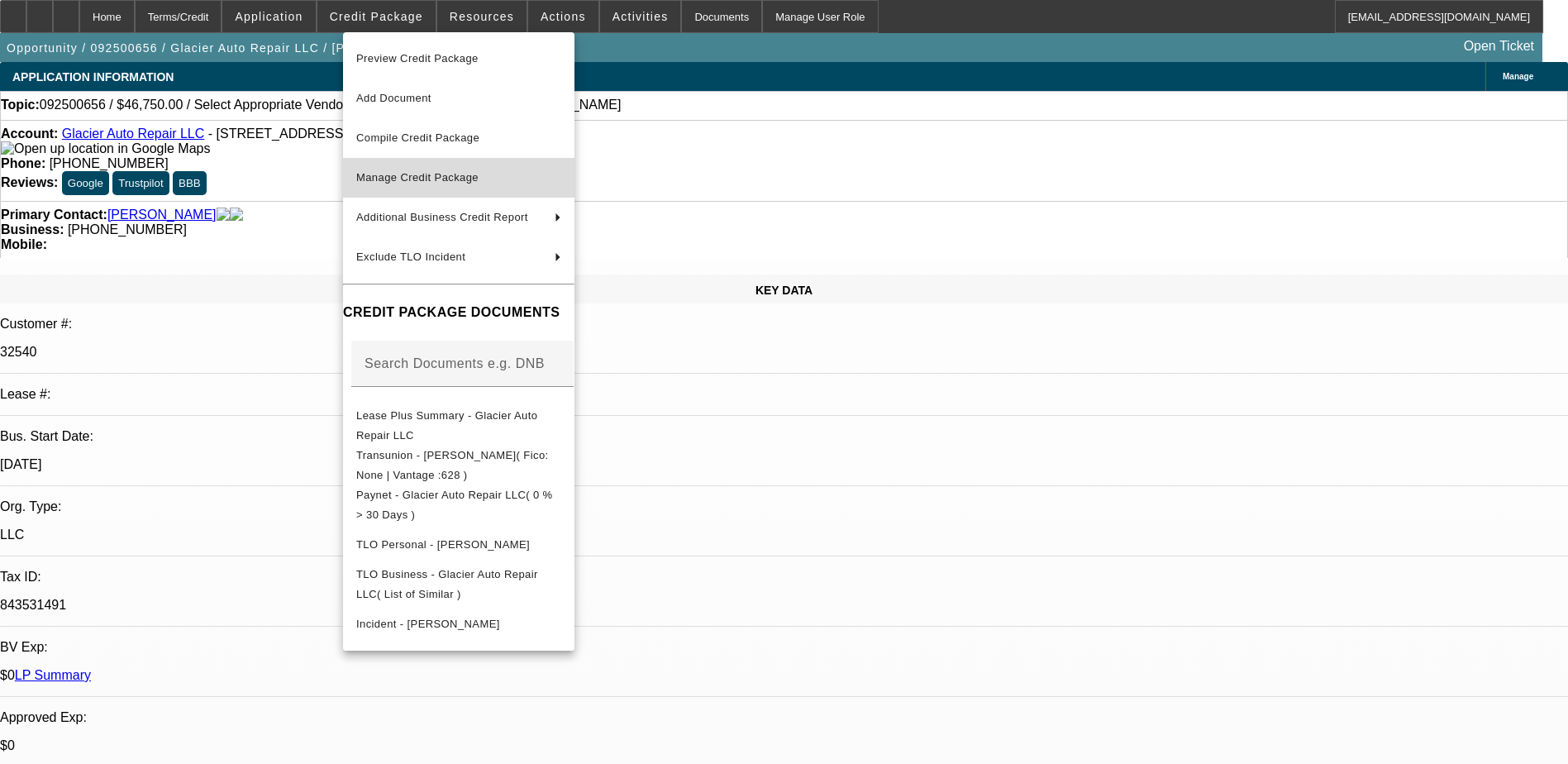
click at [400, 178] on span "Manage Credit Package" at bounding box center [417, 177] width 122 height 12
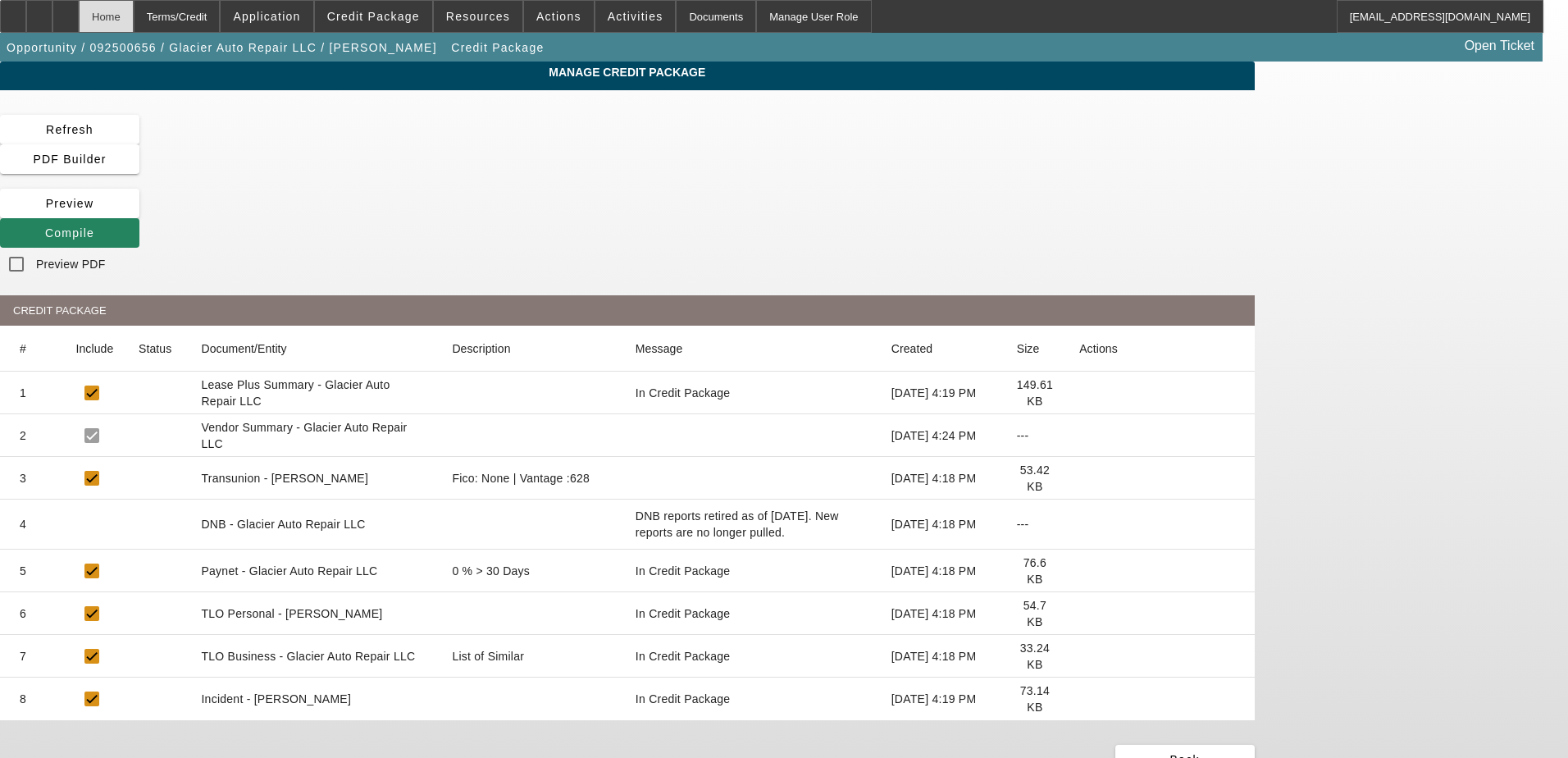
click at [134, 15] on div "Home" at bounding box center [106, 16] width 55 height 33
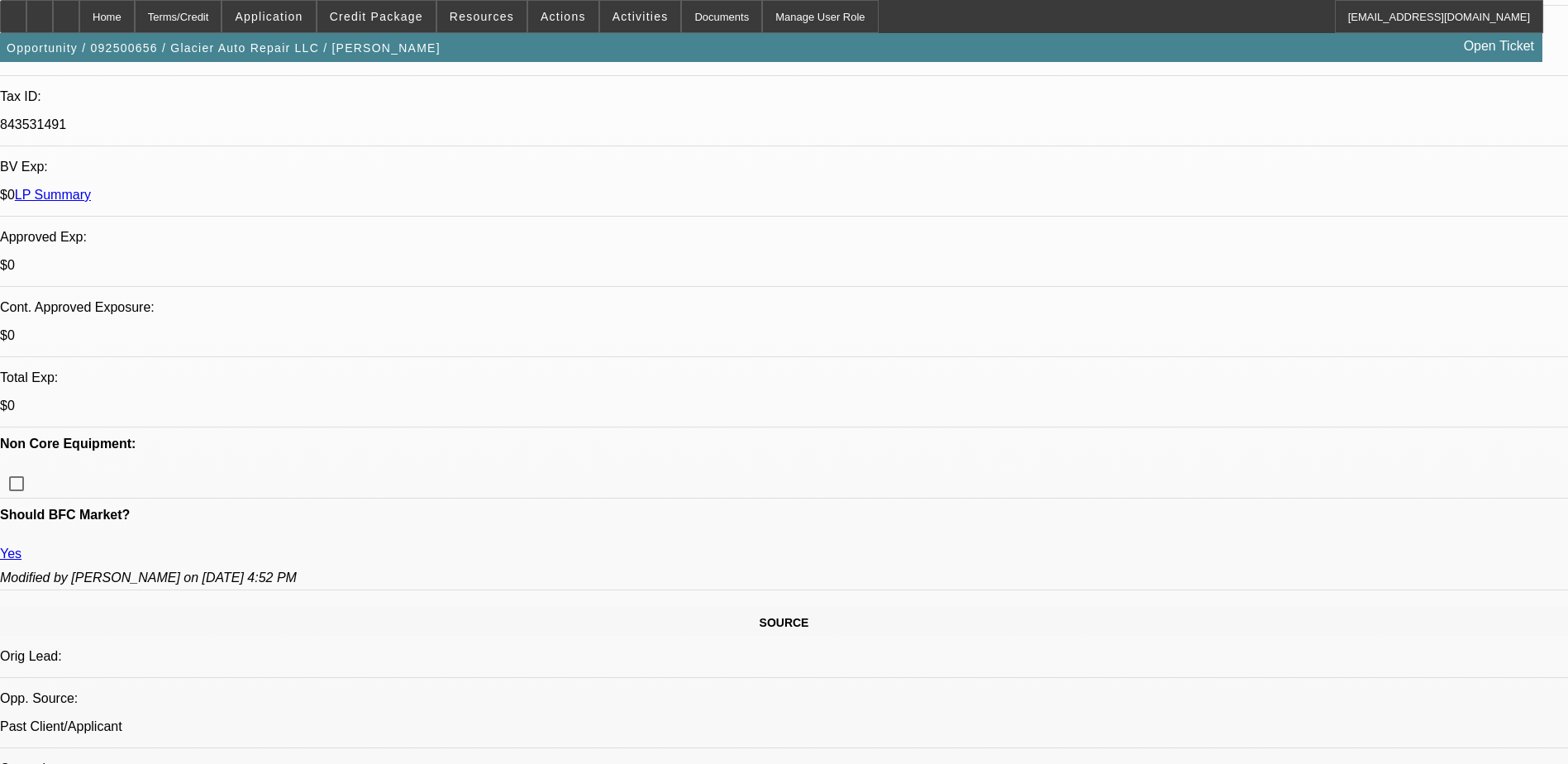
select select "0.15"
select select "2"
select select "0.1"
select select "4"
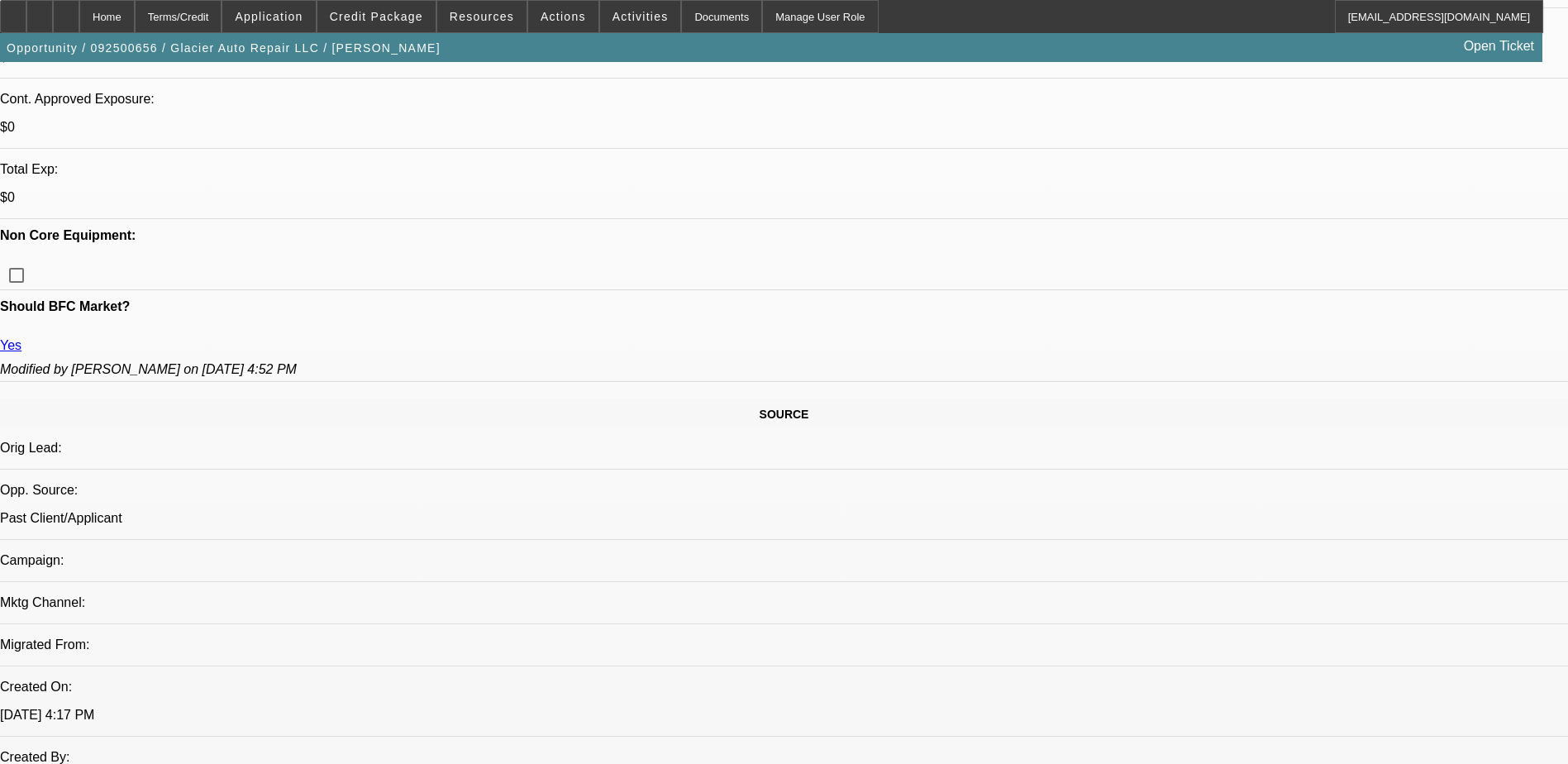
scroll to position [661, 0]
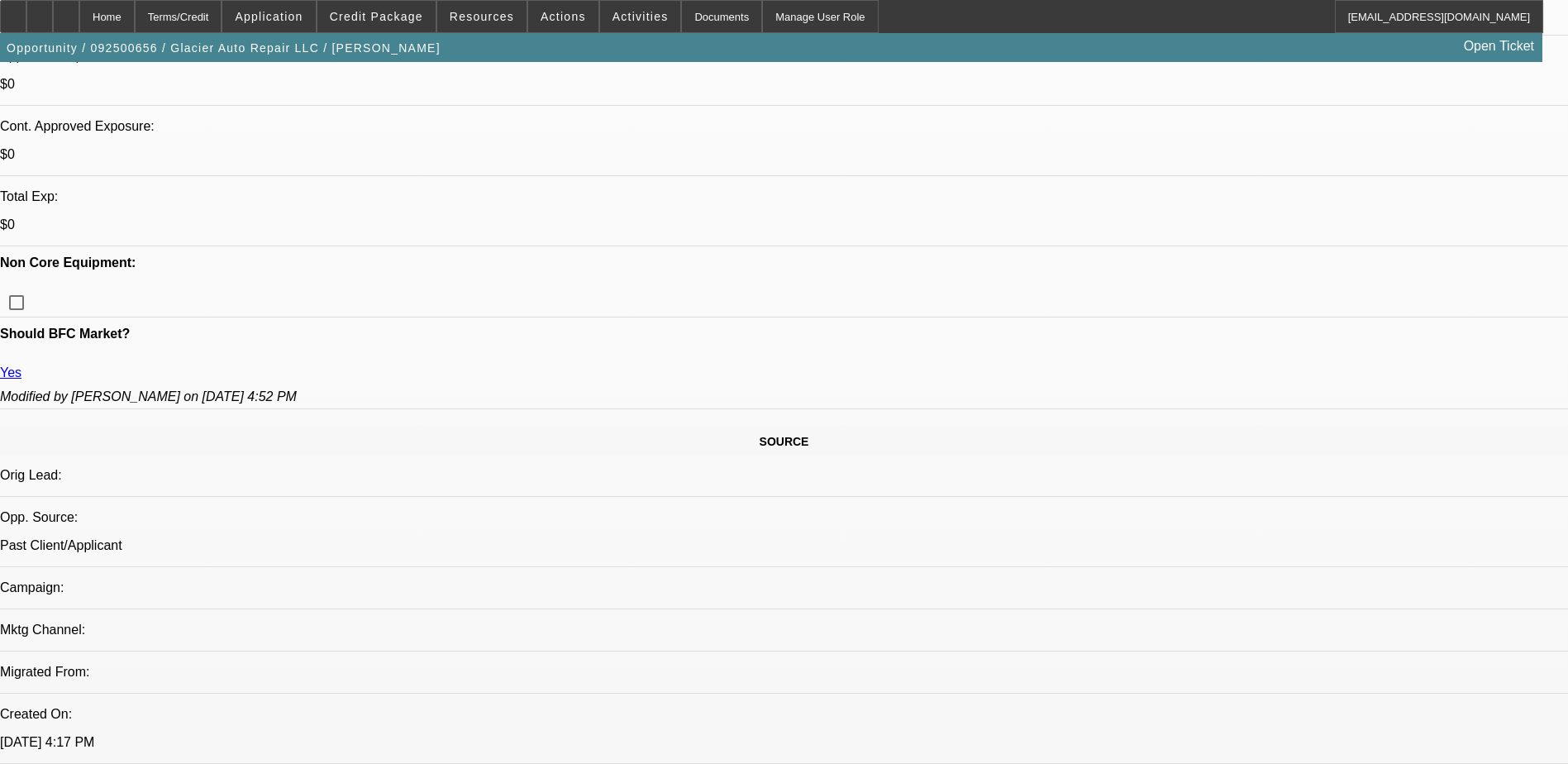
drag, startPoint x: 39, startPoint y: 370, endPoint x: 92, endPoint y: 375, distance: 53.2
drag, startPoint x: 92, startPoint y: 375, endPoint x: 74, endPoint y: 371, distance: 18.4
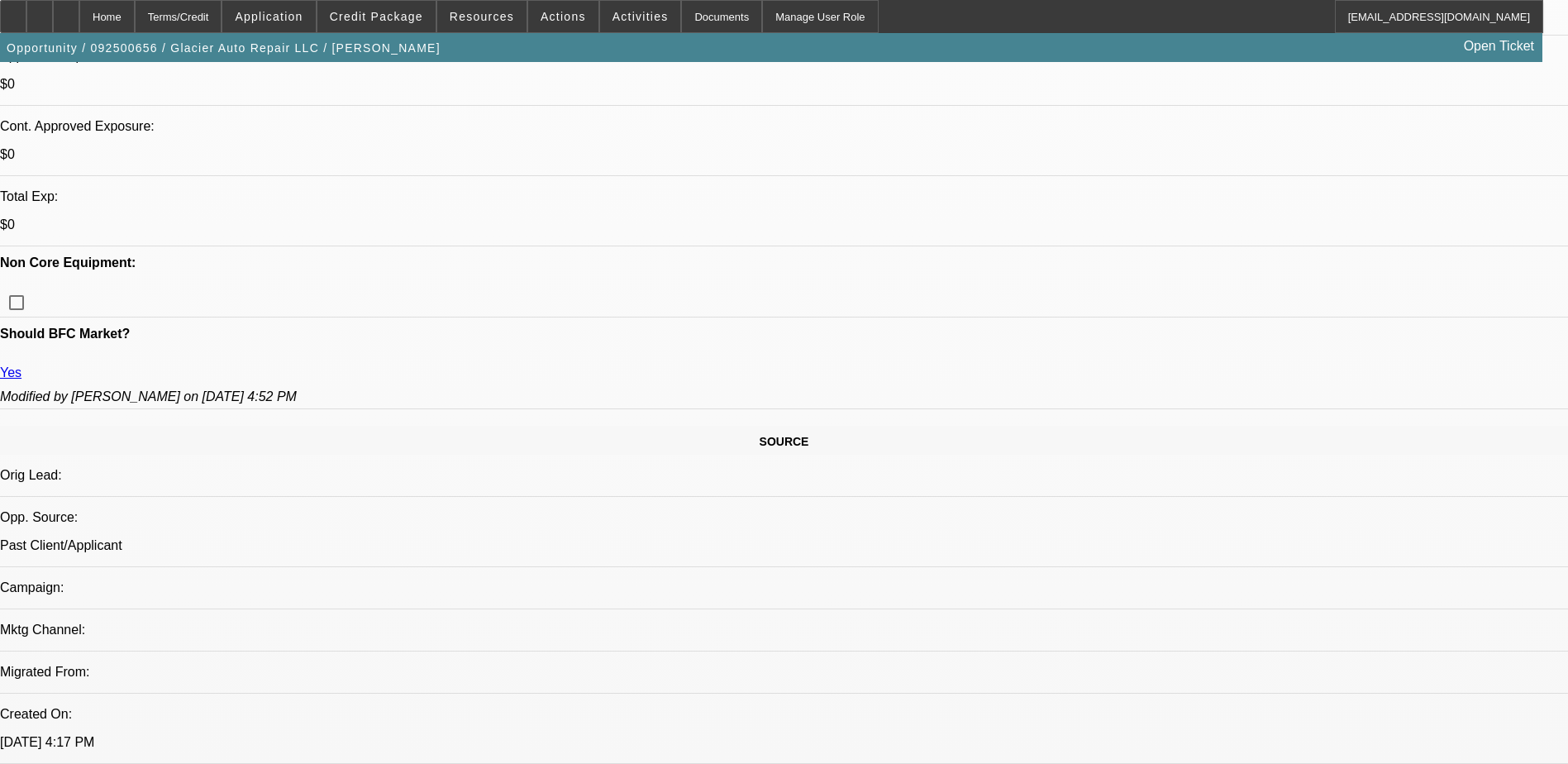
click at [365, 13] on span "Credit Package" at bounding box center [376, 16] width 94 height 13
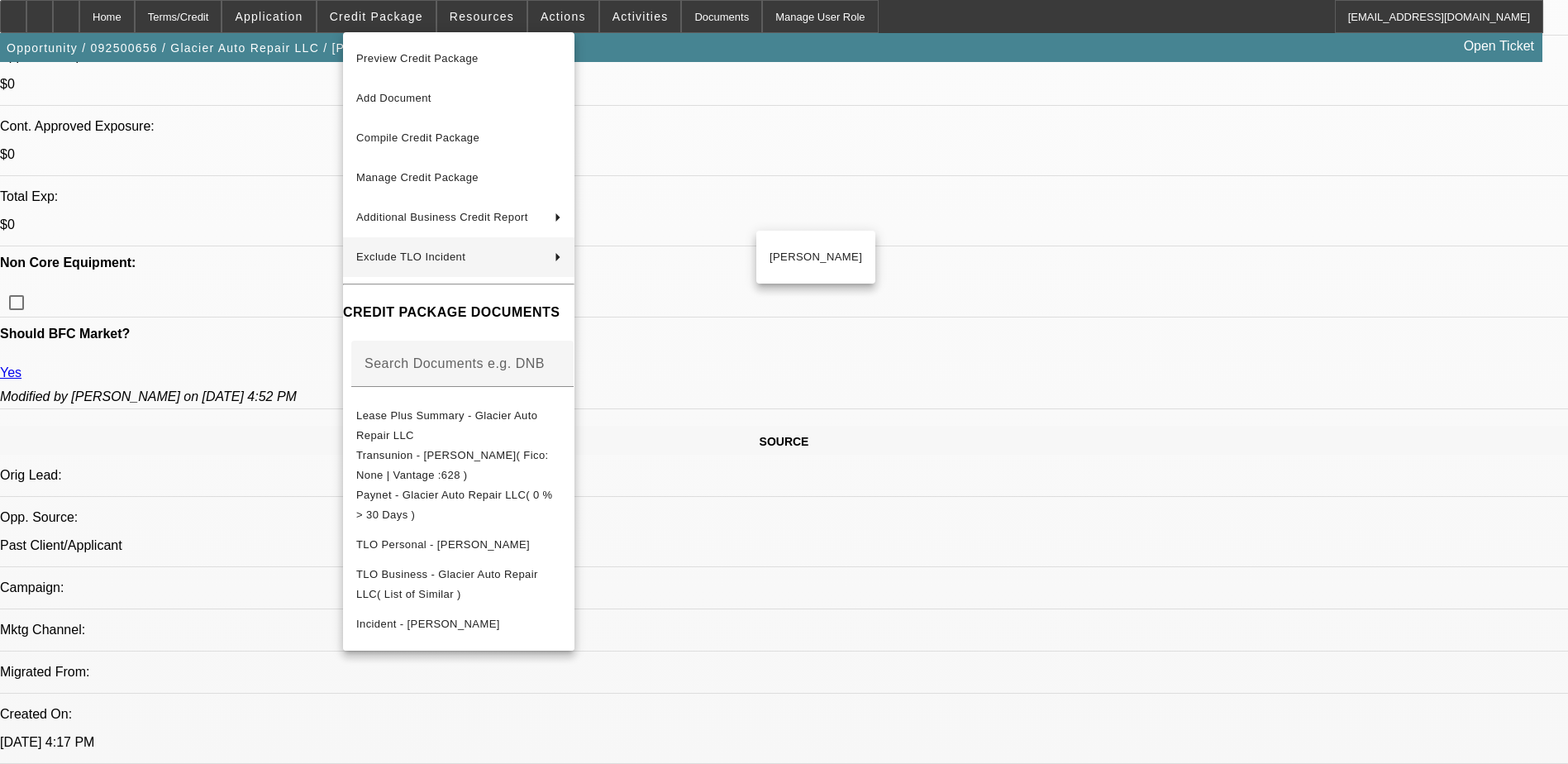
click at [81, 372] on div at bounding box center [784, 382] width 1568 height 764
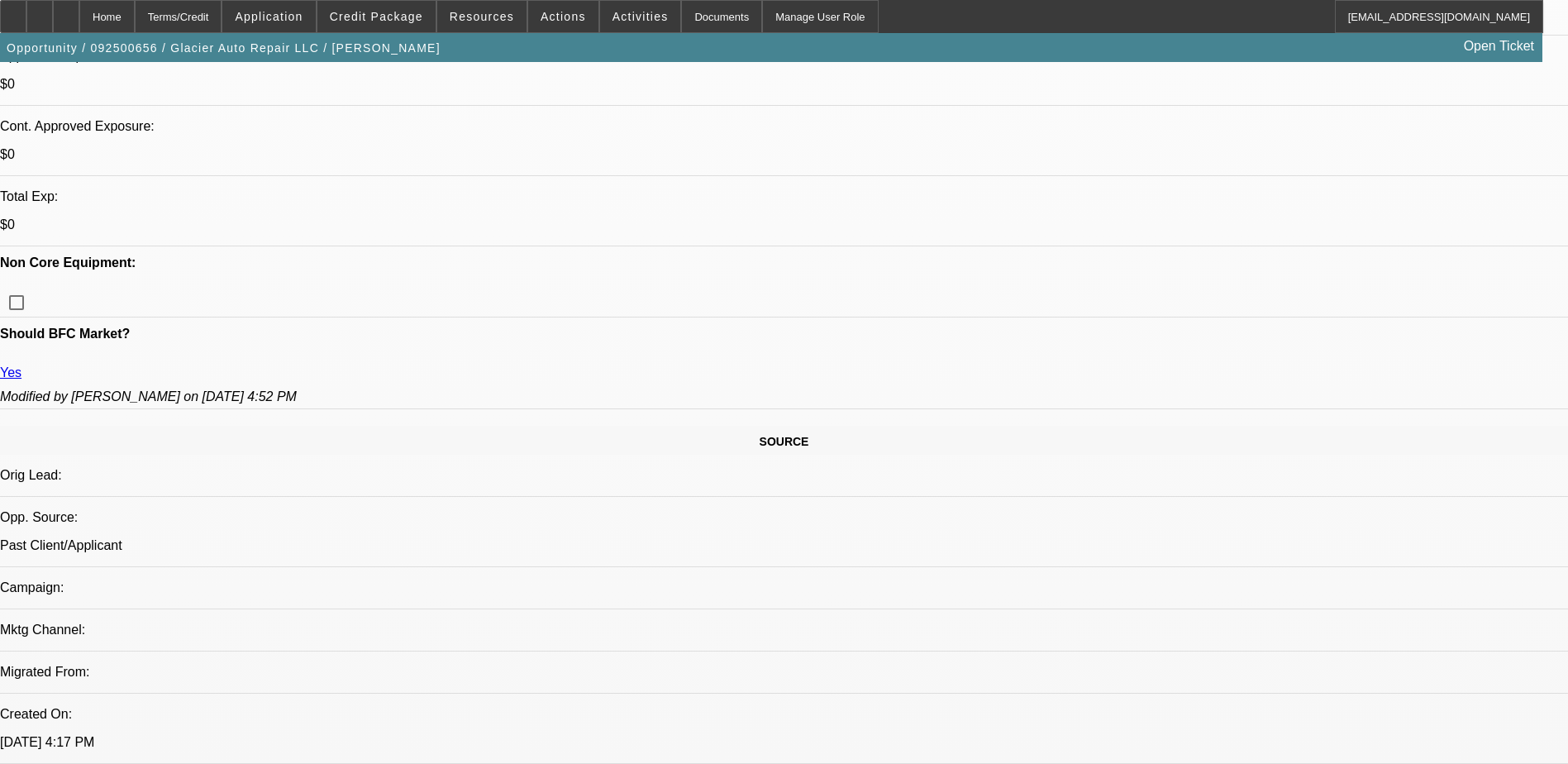
drag, startPoint x: 40, startPoint y: 374, endPoint x: 94, endPoint y: 379, distance: 54.2
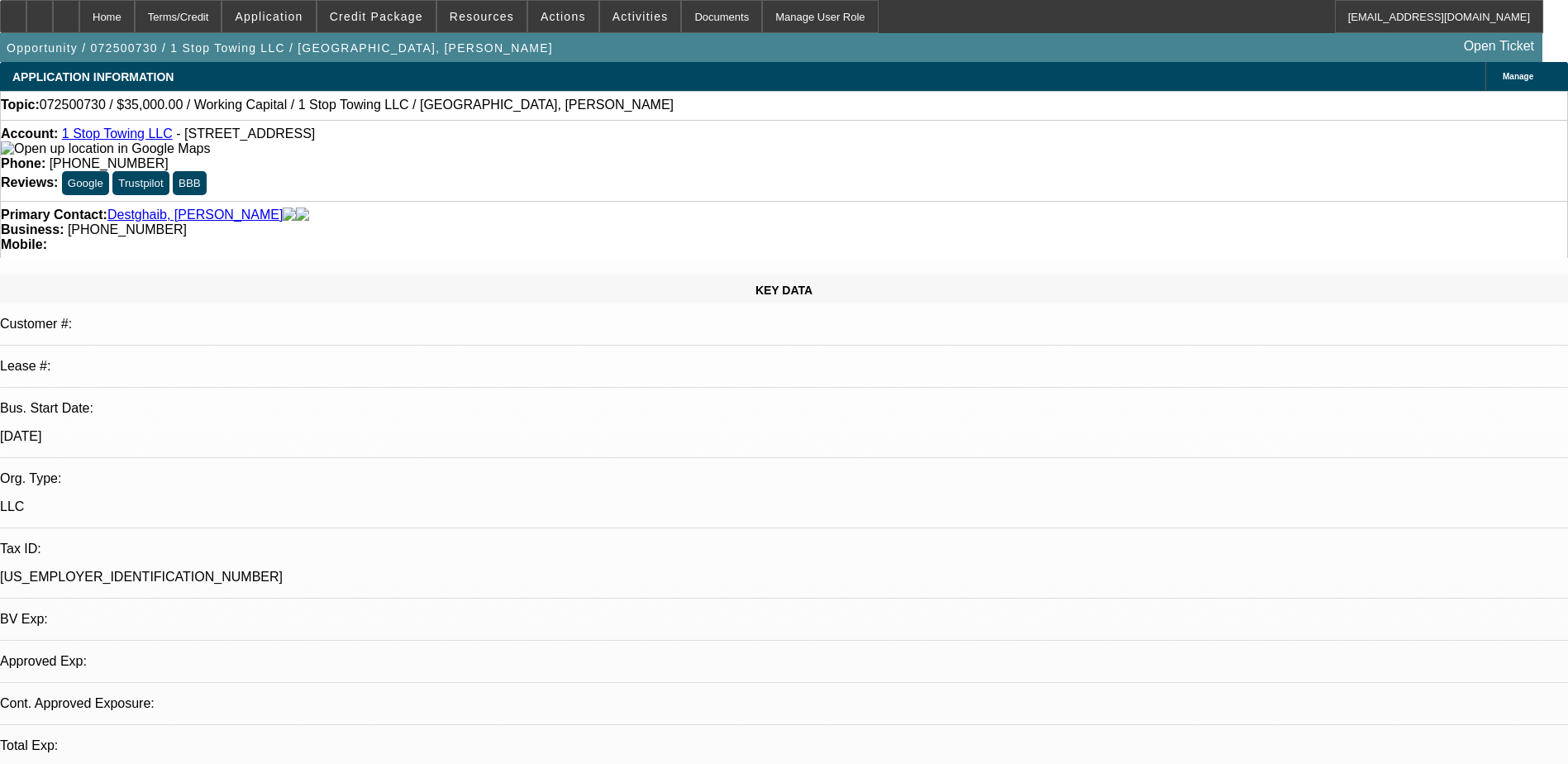
select select "0"
select select "2"
select select "0.1"
select select "1"
select select "2"
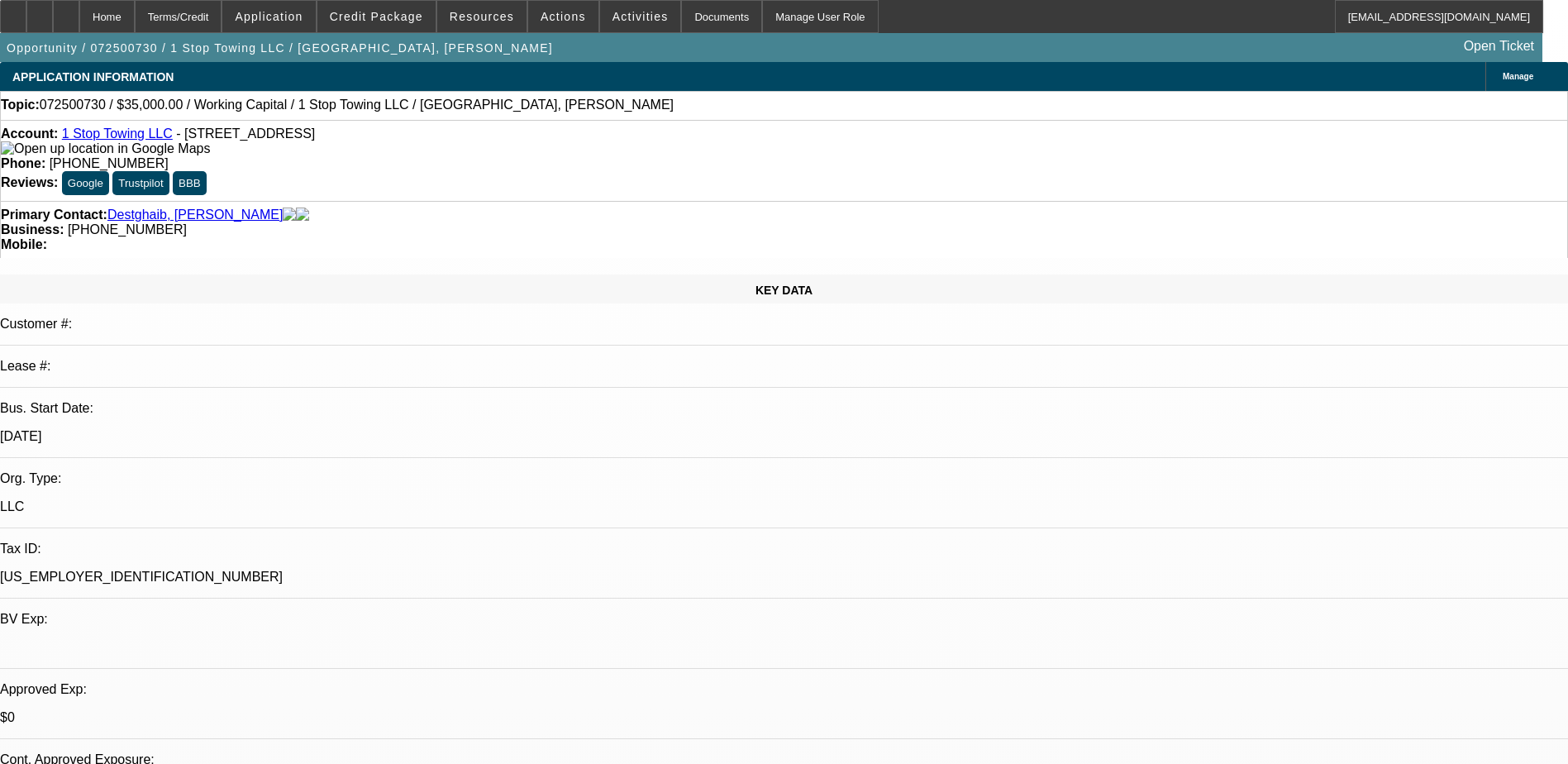
select select "4"
click at [415, 21] on span "Credit Package" at bounding box center [376, 16] width 94 height 13
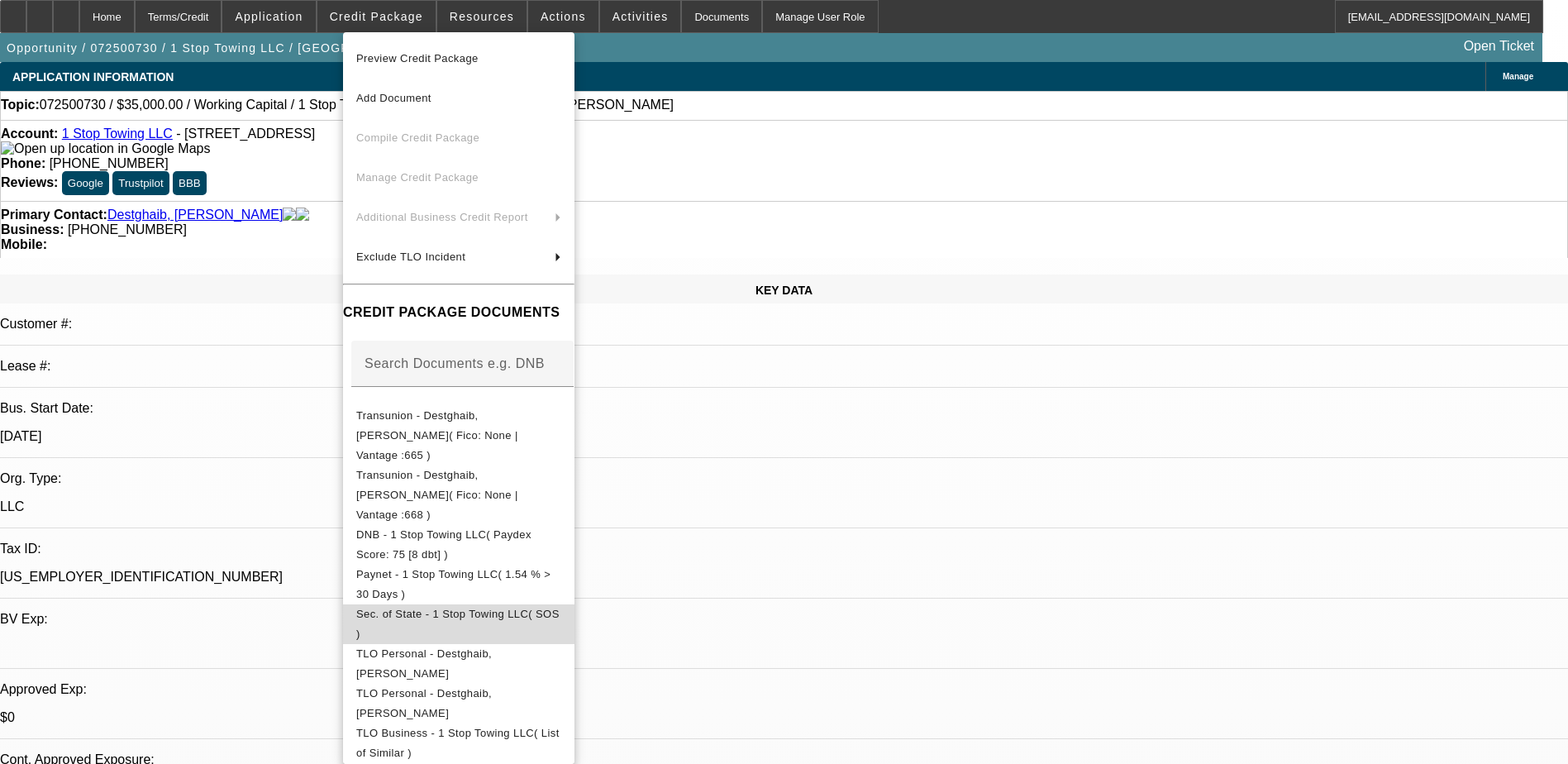
click at [488, 608] on span "Sec. of State - 1 Stop Towing LLC( SOS )" at bounding box center [458, 624] width 203 height 32
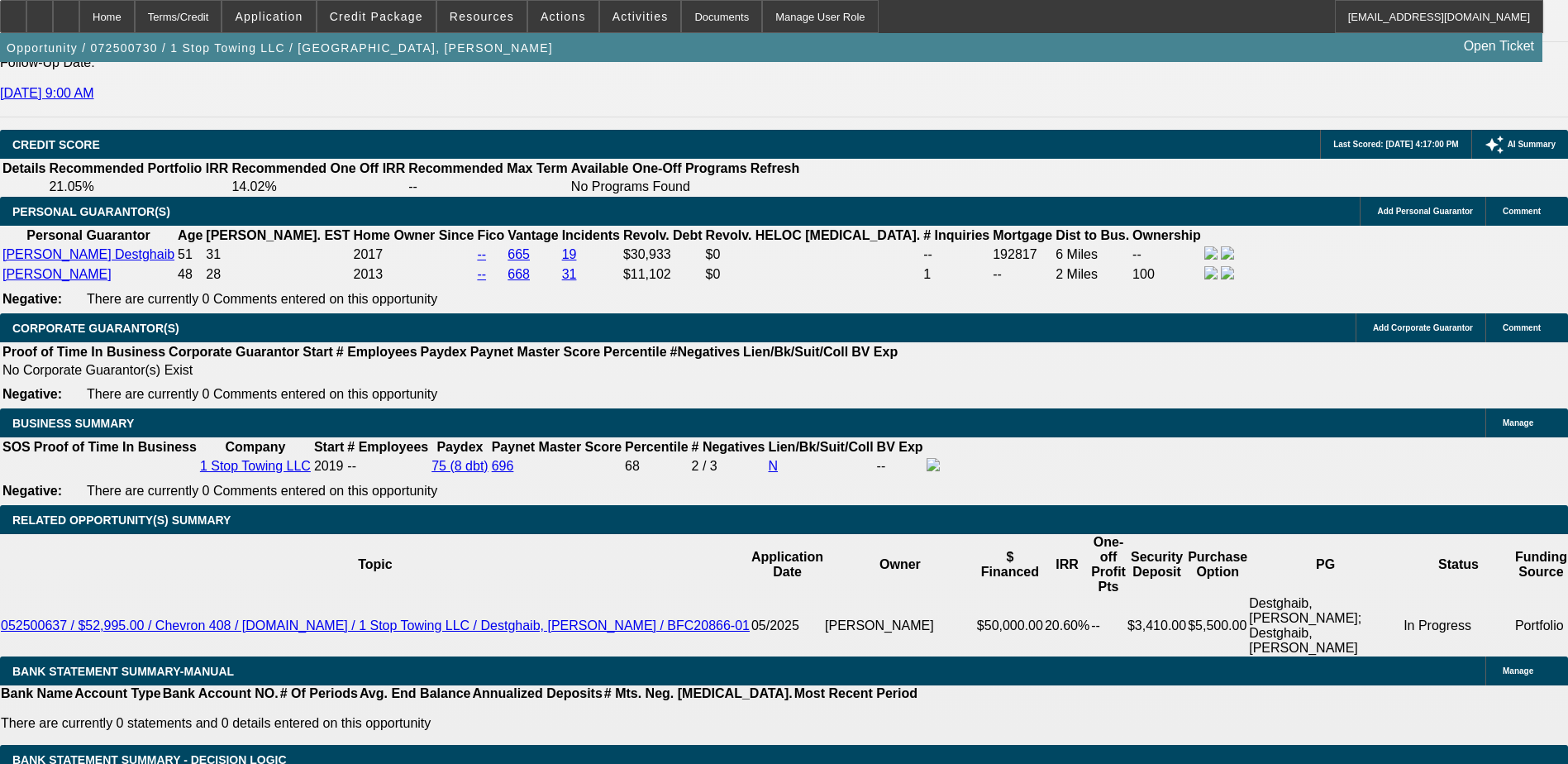
scroll to position [2314, 0]
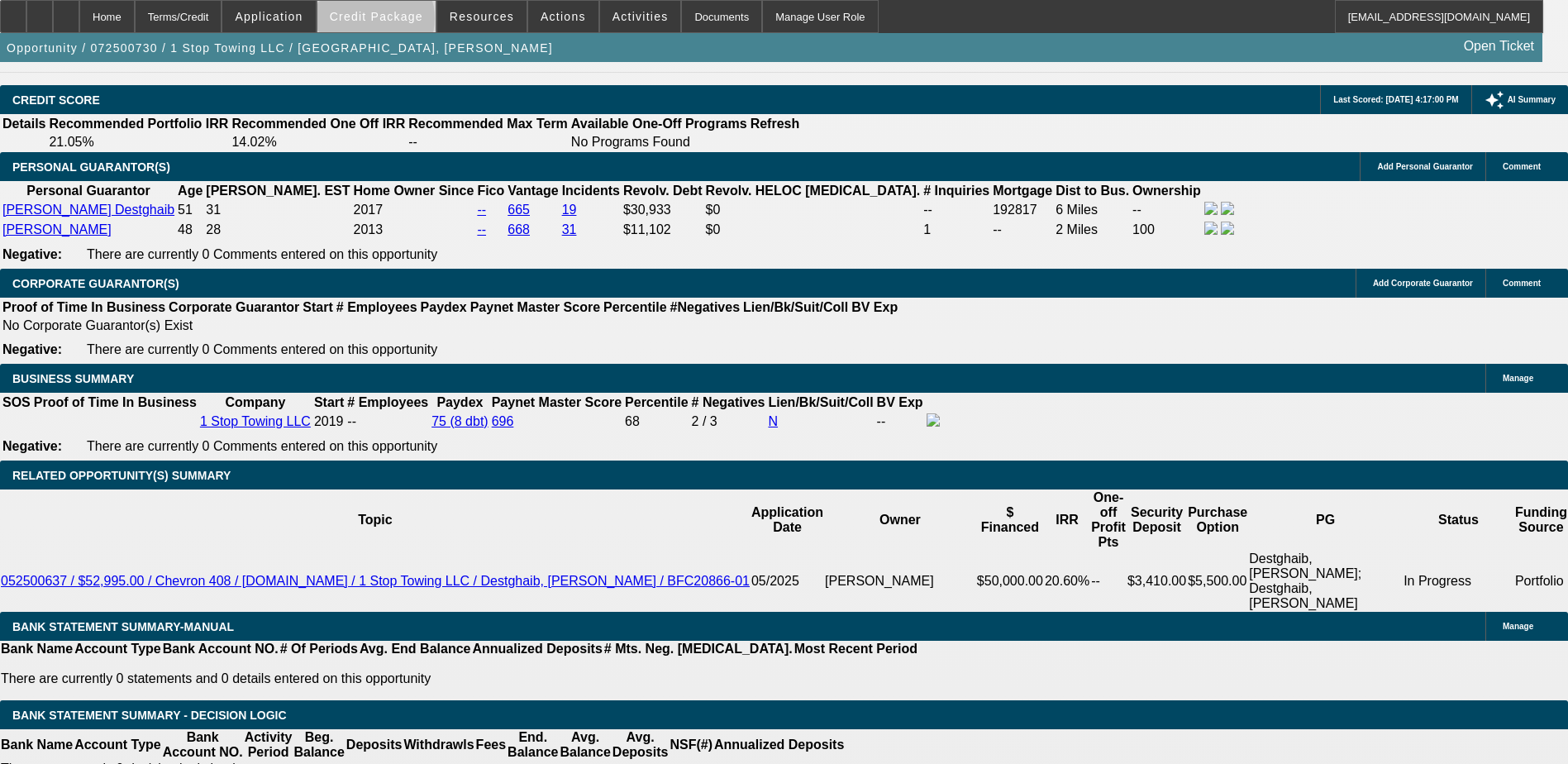
click at [401, 22] on span "Credit Package" at bounding box center [376, 16] width 94 height 13
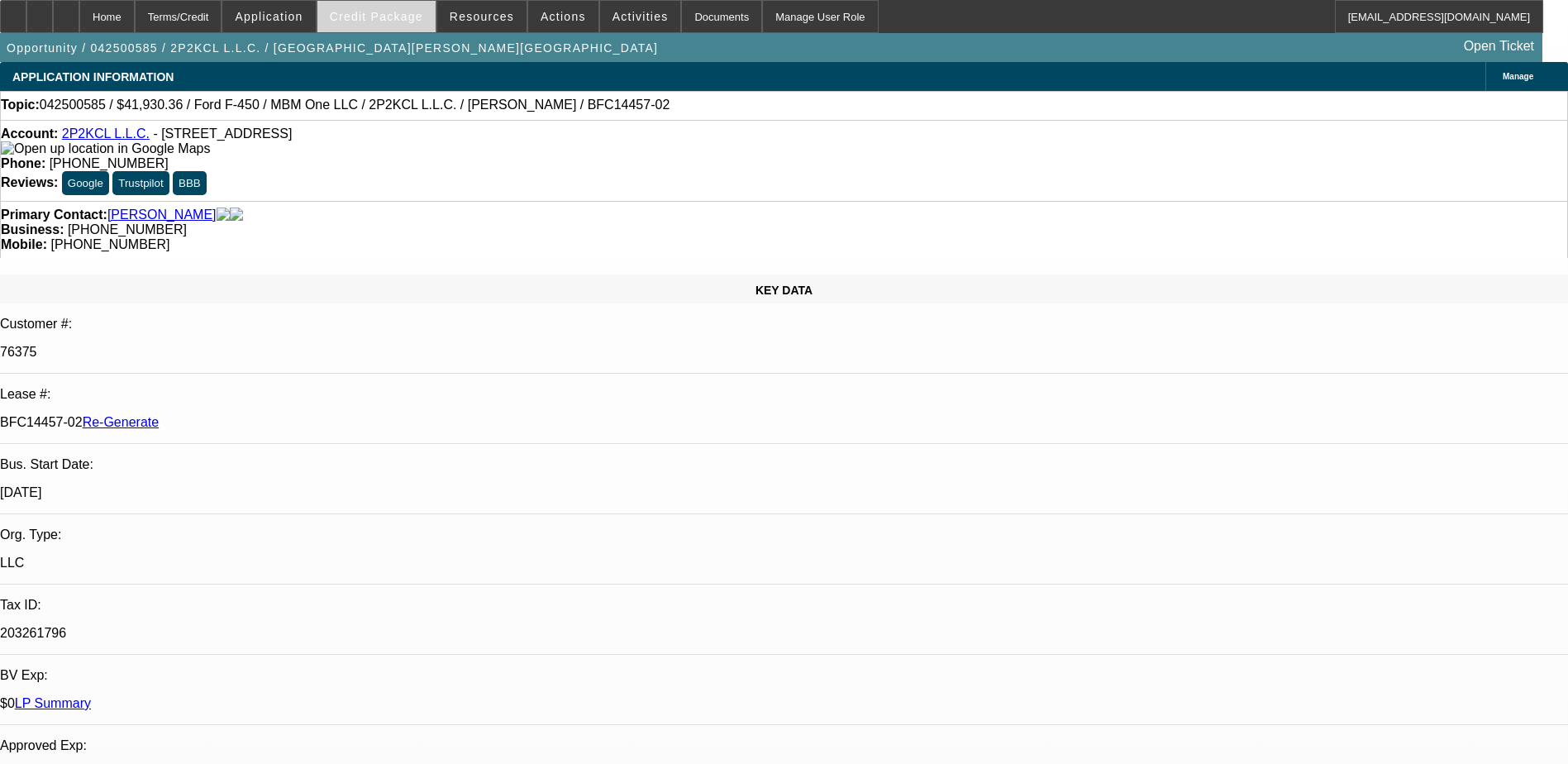
select select "0"
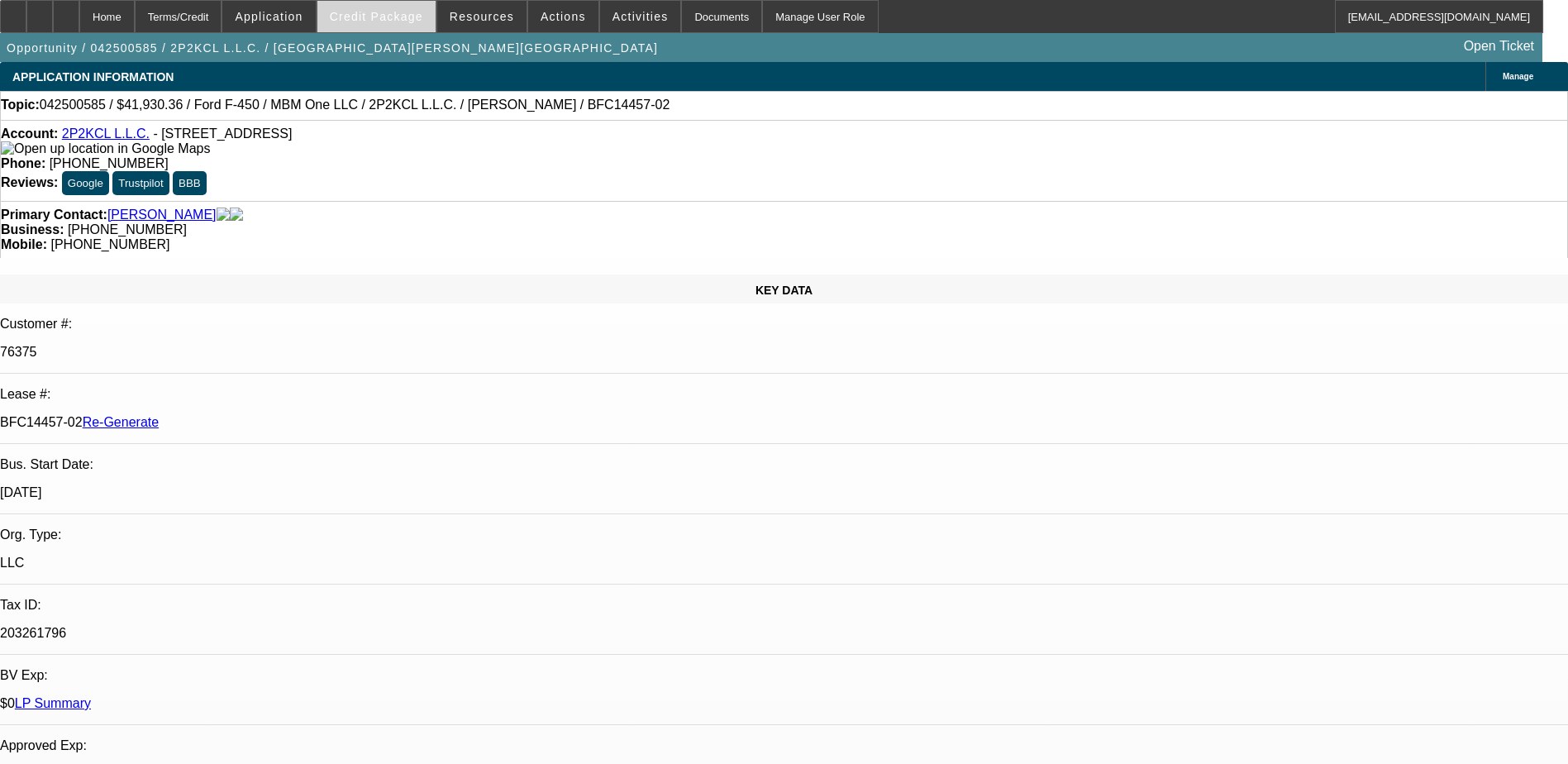
select select "0"
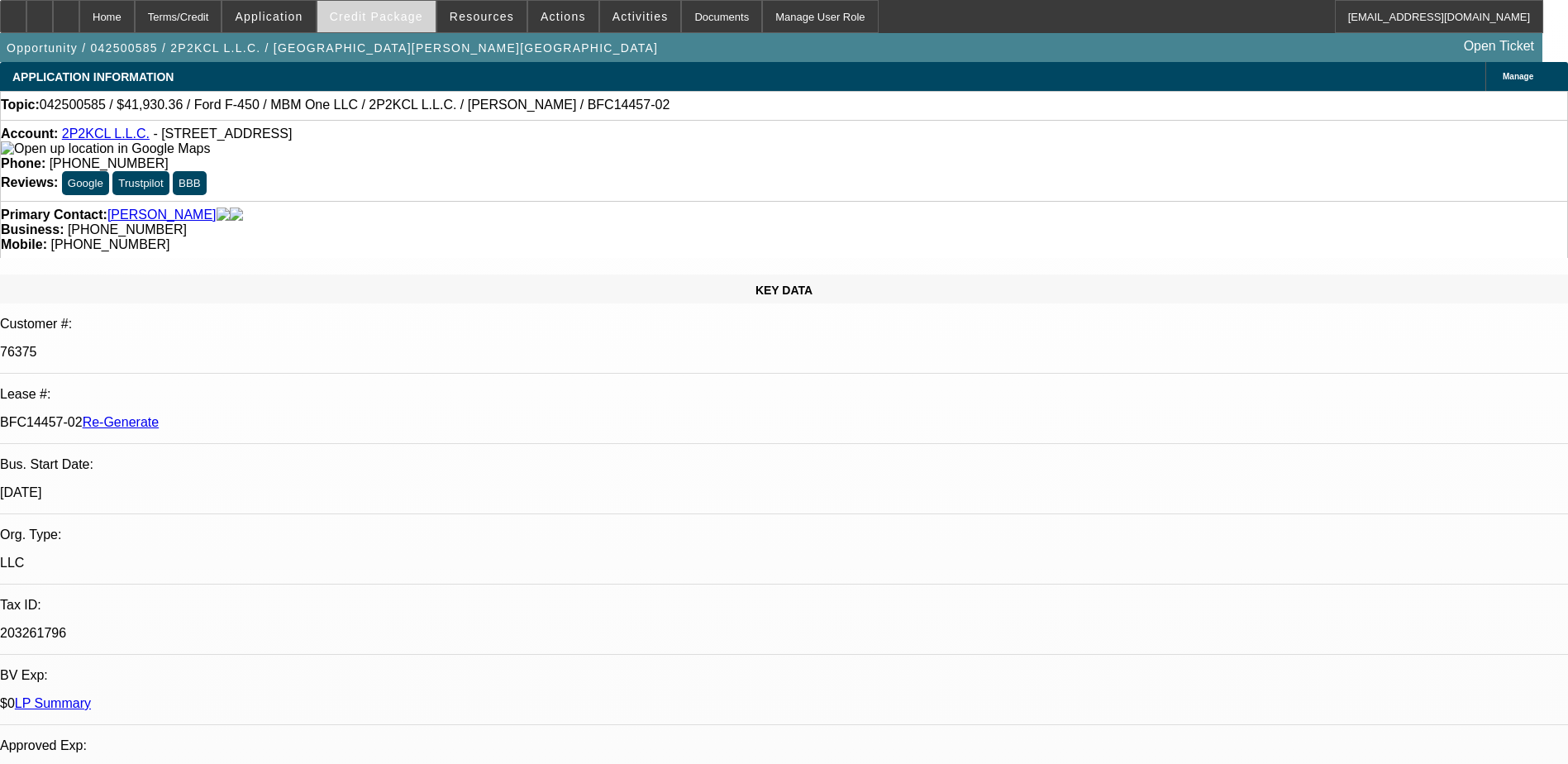
select select "0"
select select "1"
select select "6"
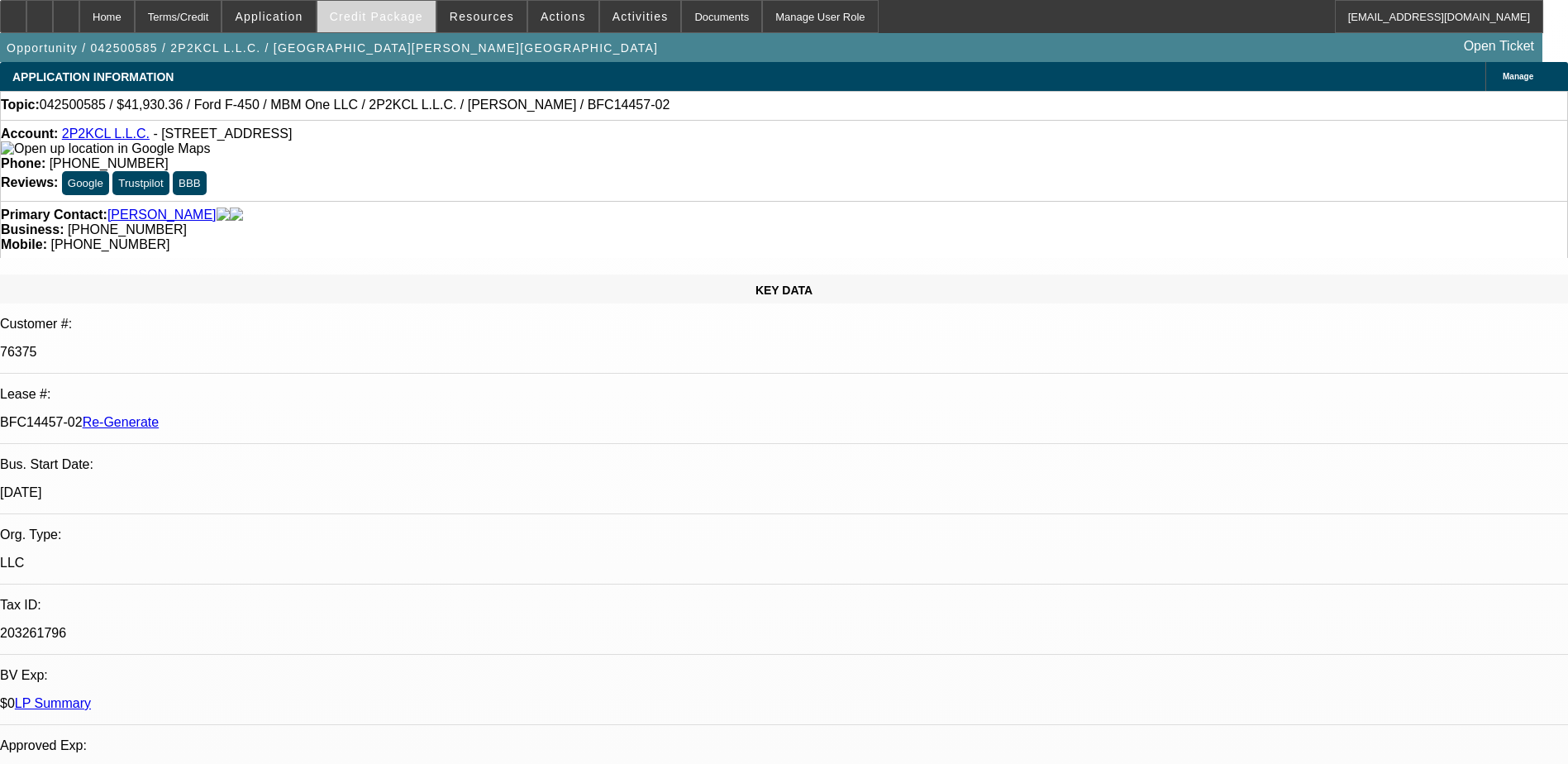
select select "1"
select select "6"
select select "1"
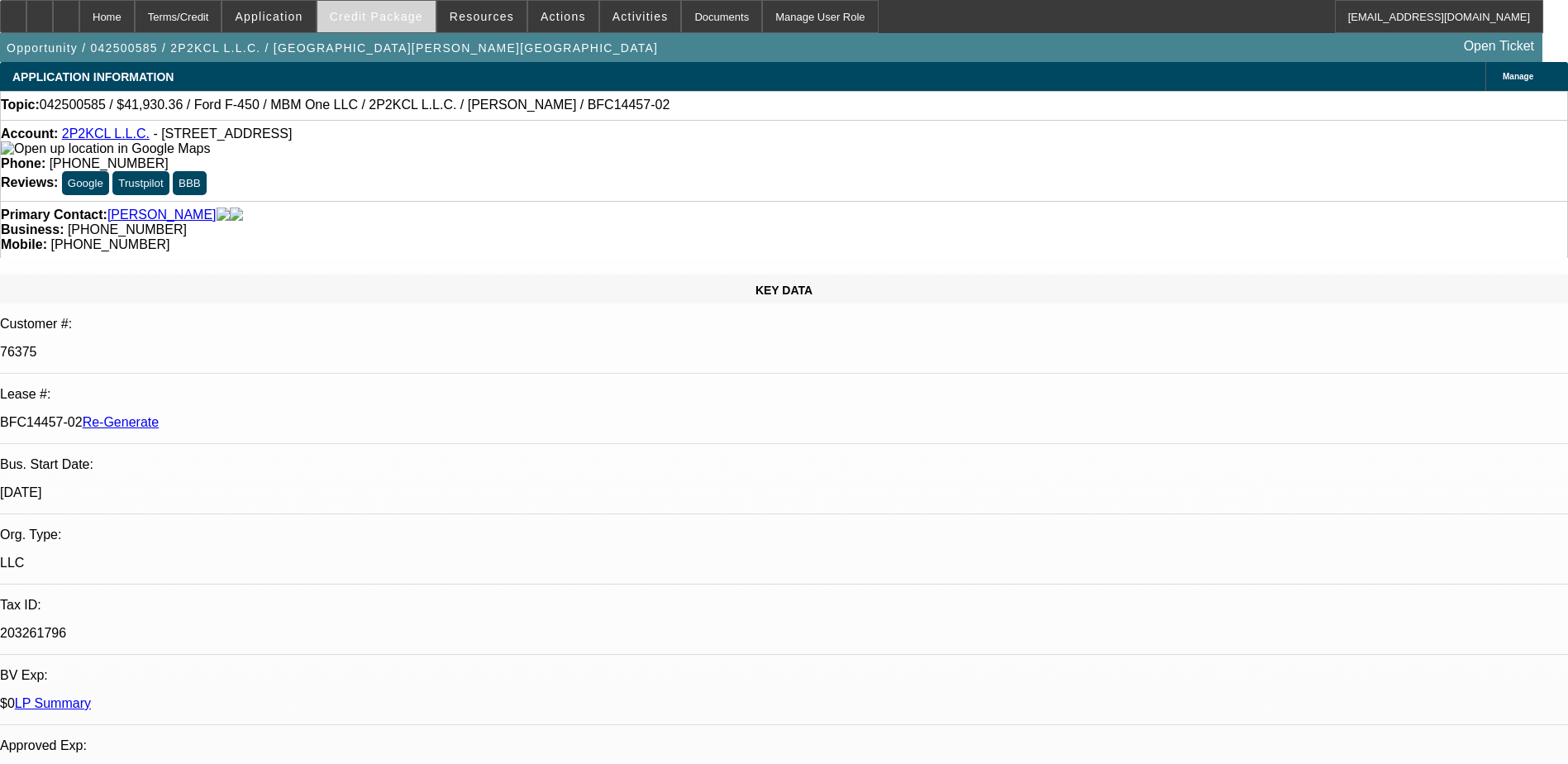
select select "6"
select select "1"
select select "6"
click at [406, 21] on span "Credit Package" at bounding box center [376, 16] width 94 height 13
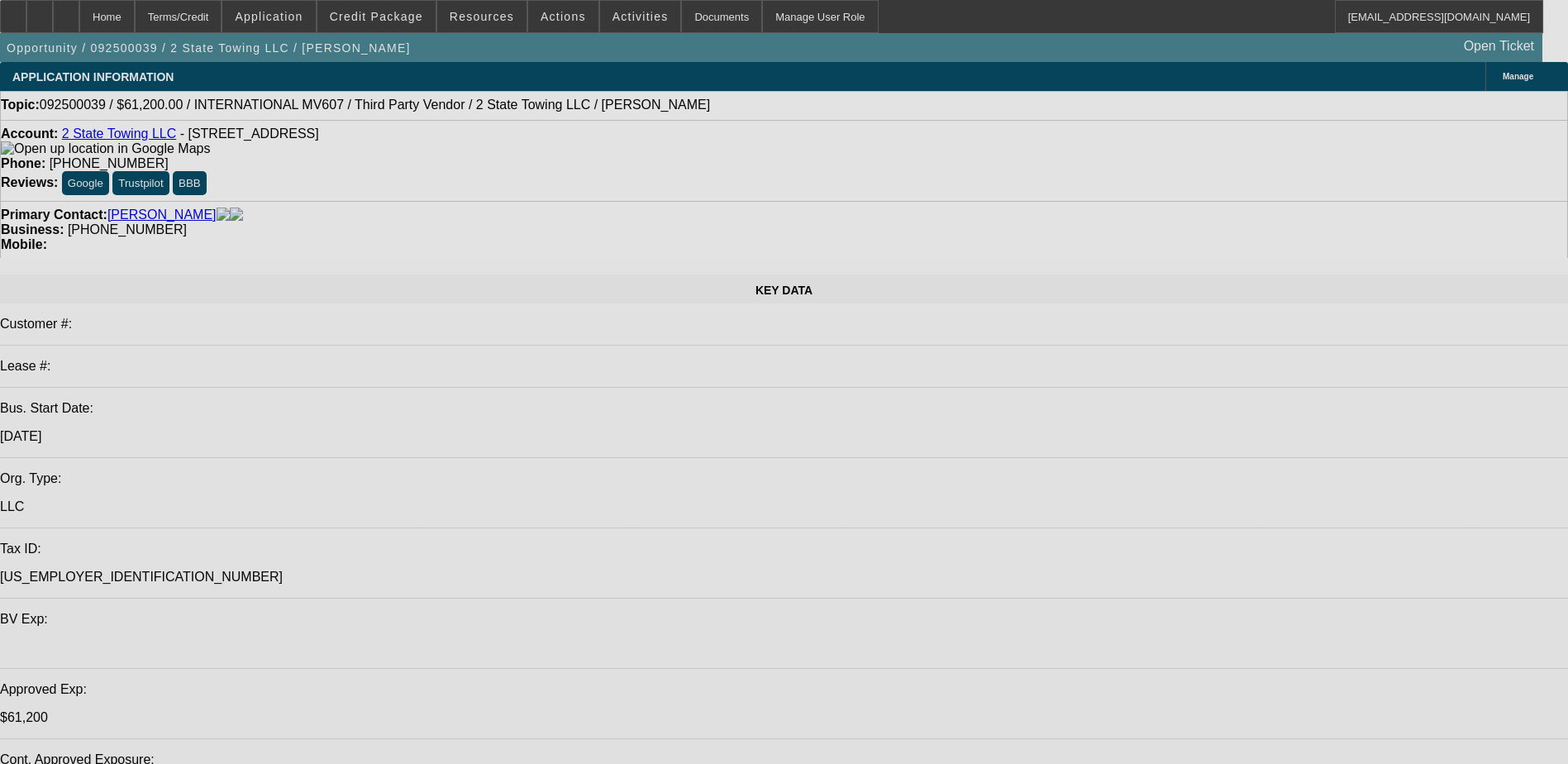
select select "0.15"
select select "2"
select select "0"
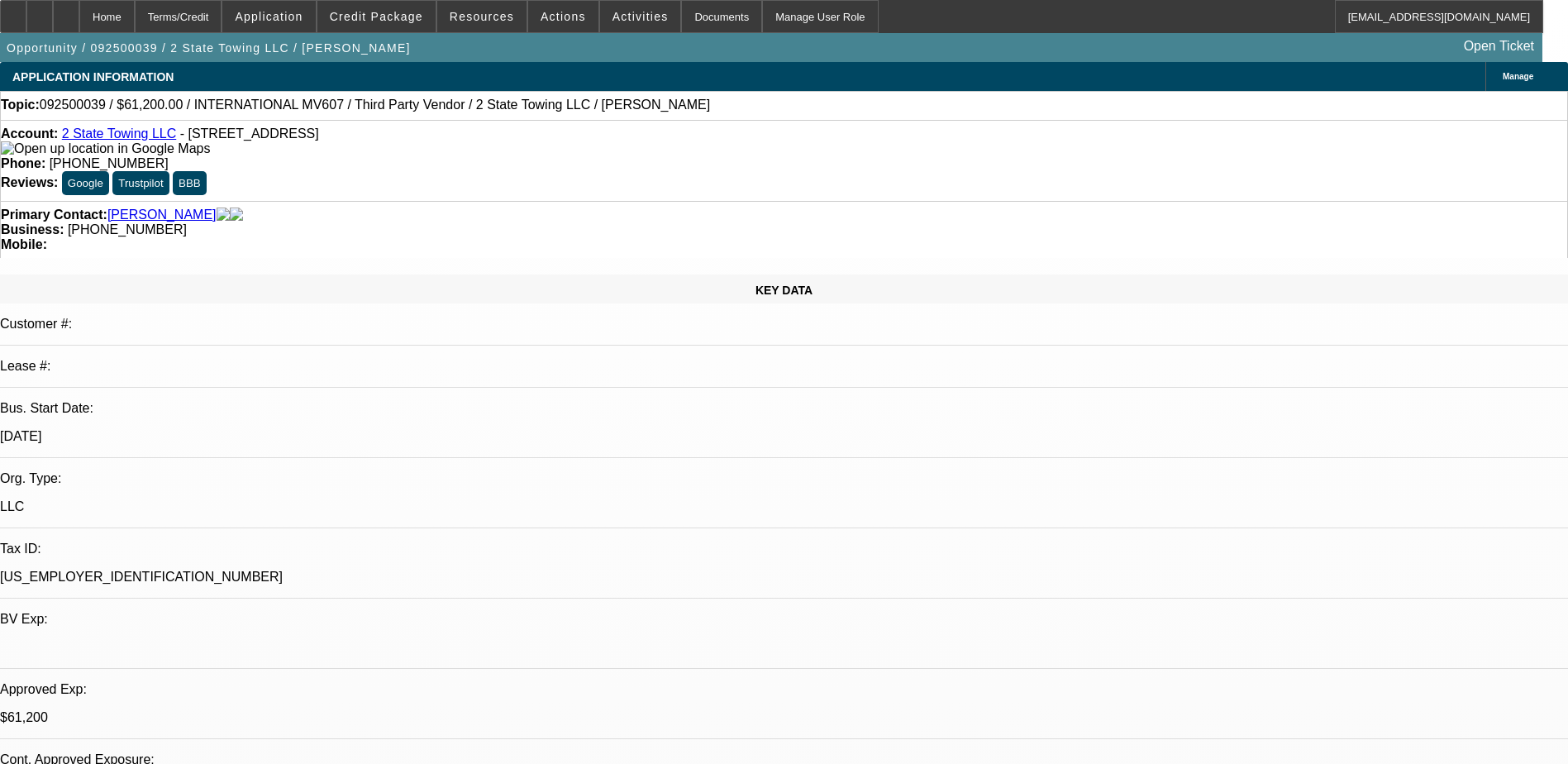
select select "0.1"
select select "2"
select select "0"
select select "0.15"
select select "2"
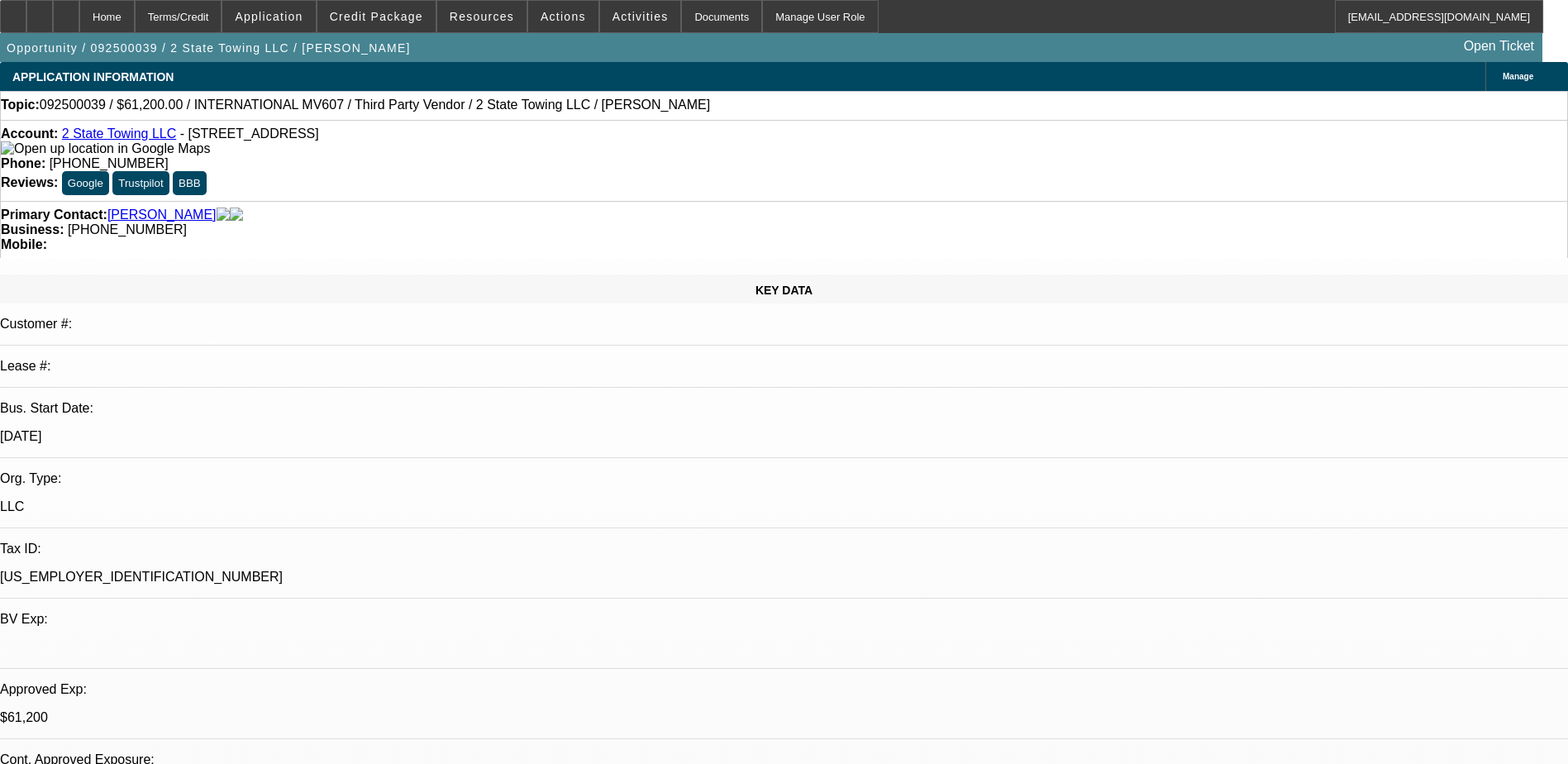
select select "0"
select select "1"
select select "2"
select select "6"
select select "1"
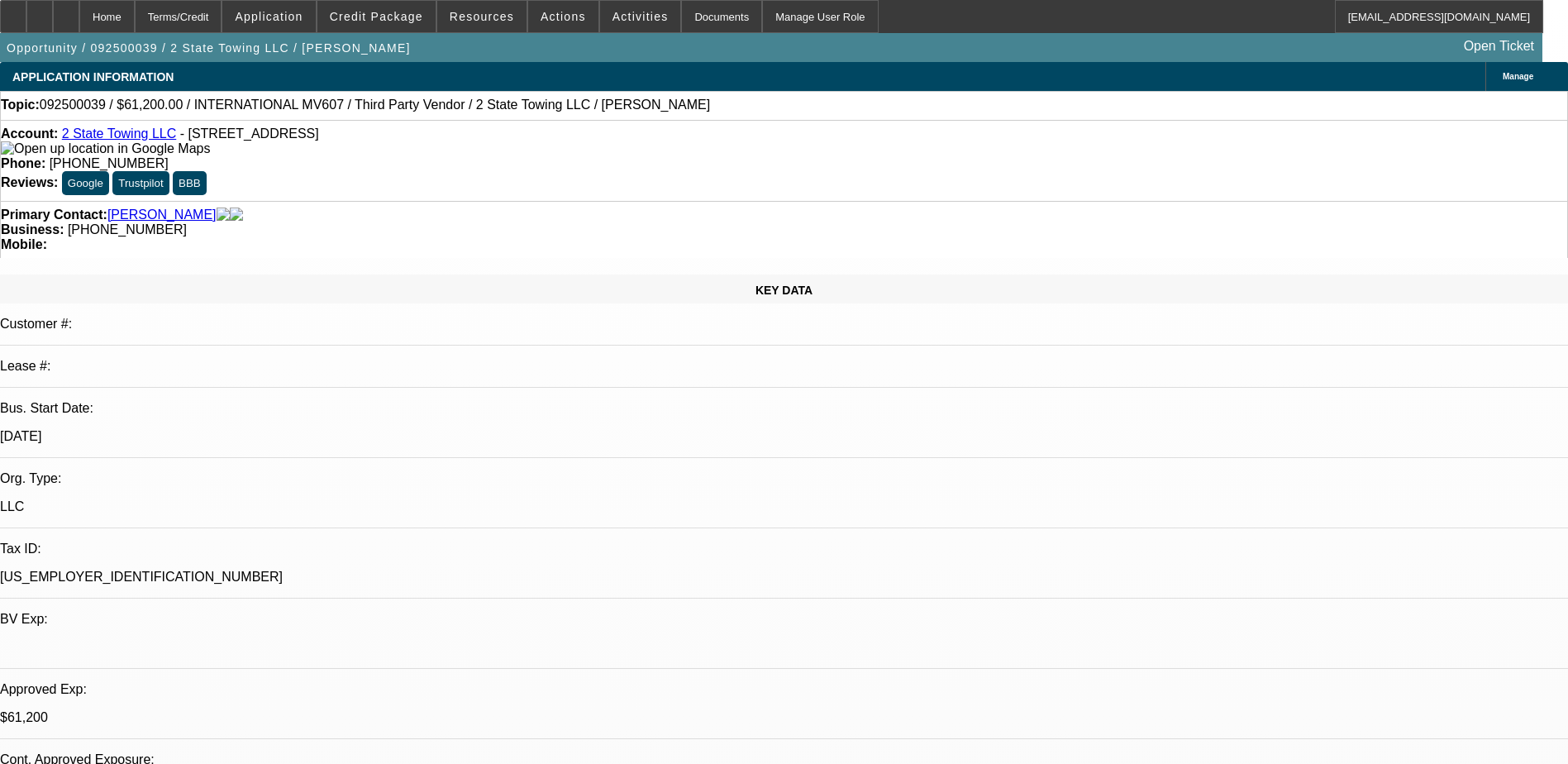
select select "2"
select select "6"
select select "1"
select select "2"
select select "6"
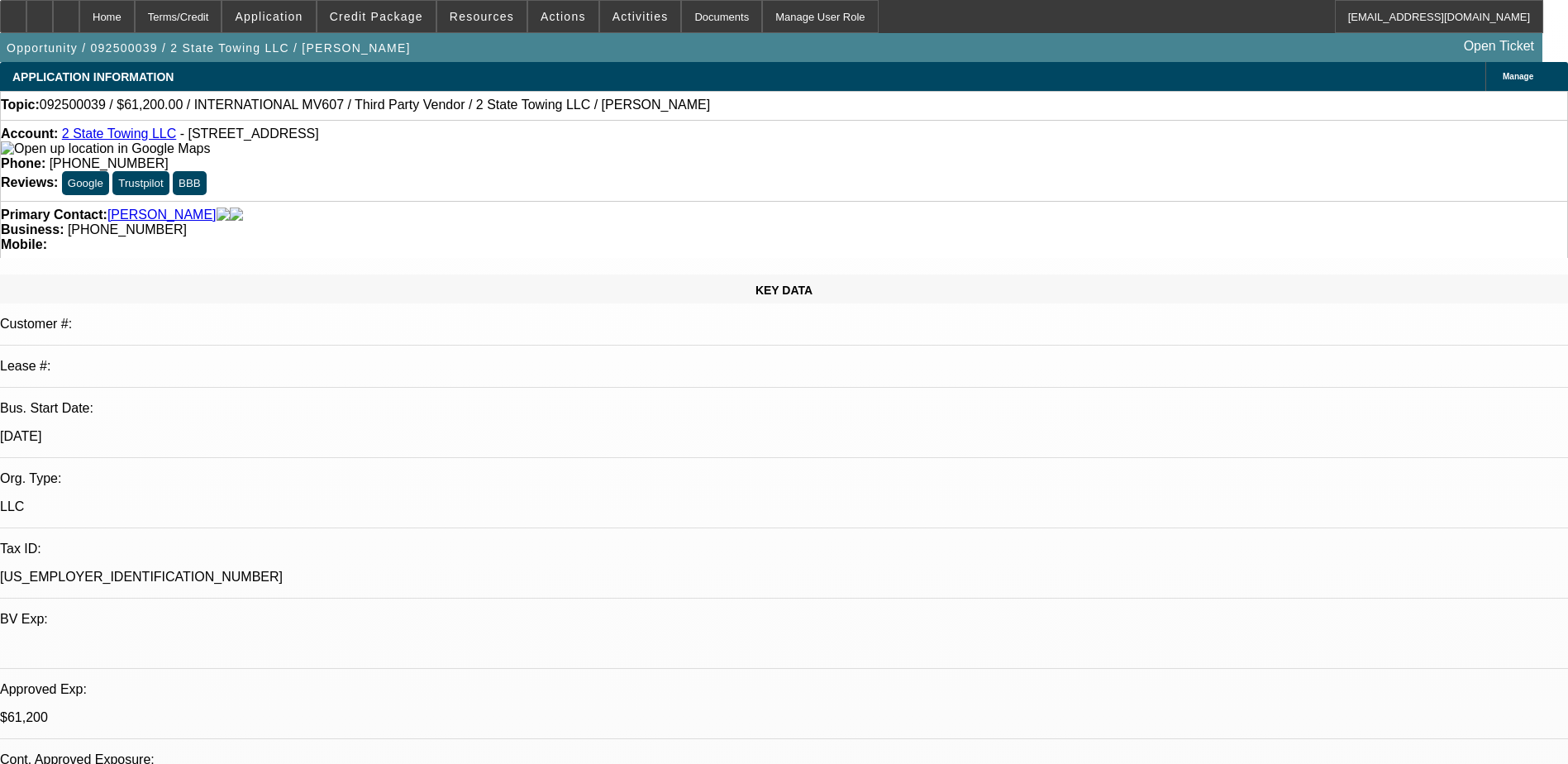
click at [398, 25] on span at bounding box center [376, 16] width 119 height 40
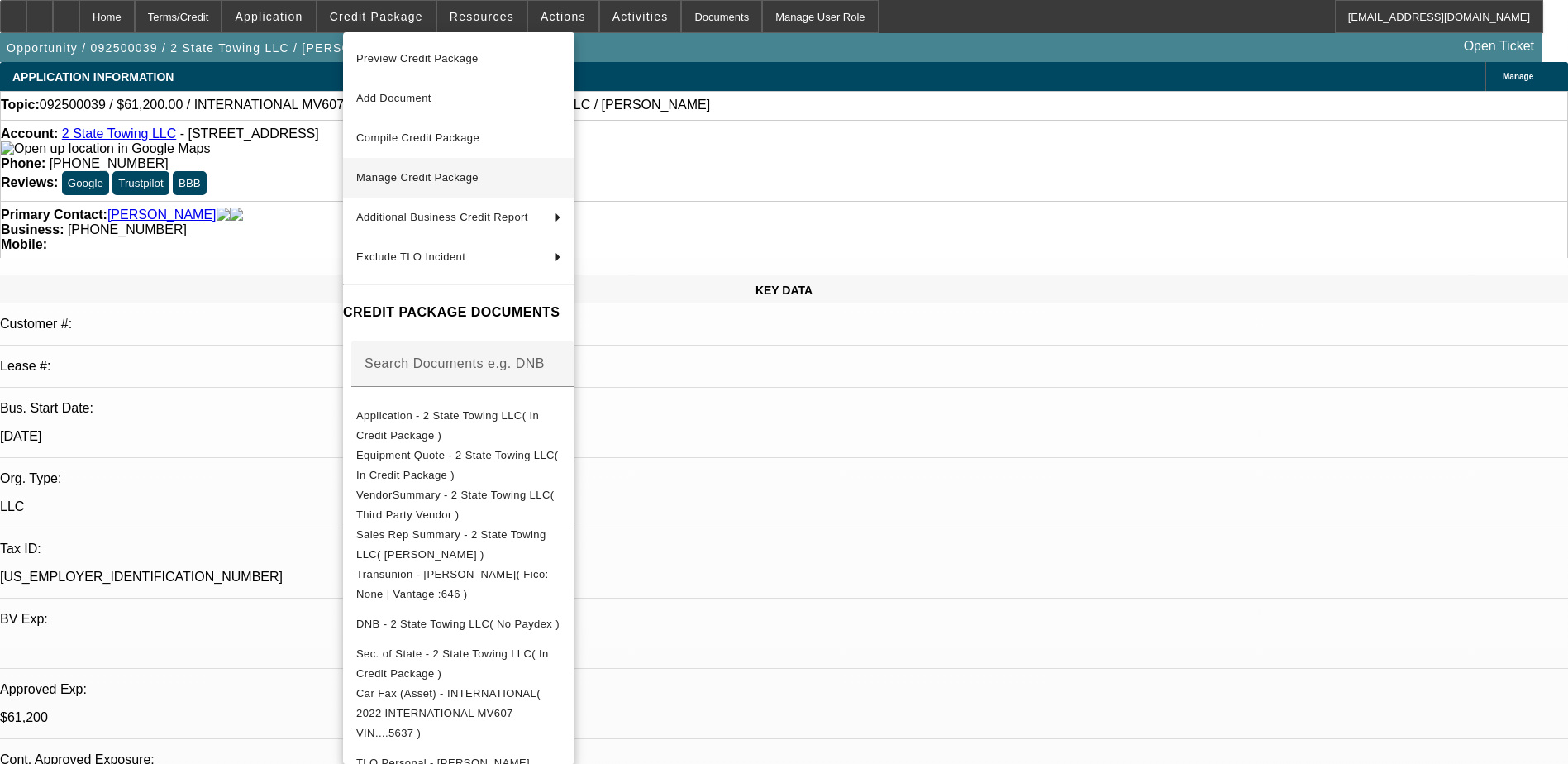
click at [400, 173] on span "Manage Credit Package" at bounding box center [417, 177] width 122 height 12
